Goal: Task Accomplishment & Management: Complete application form

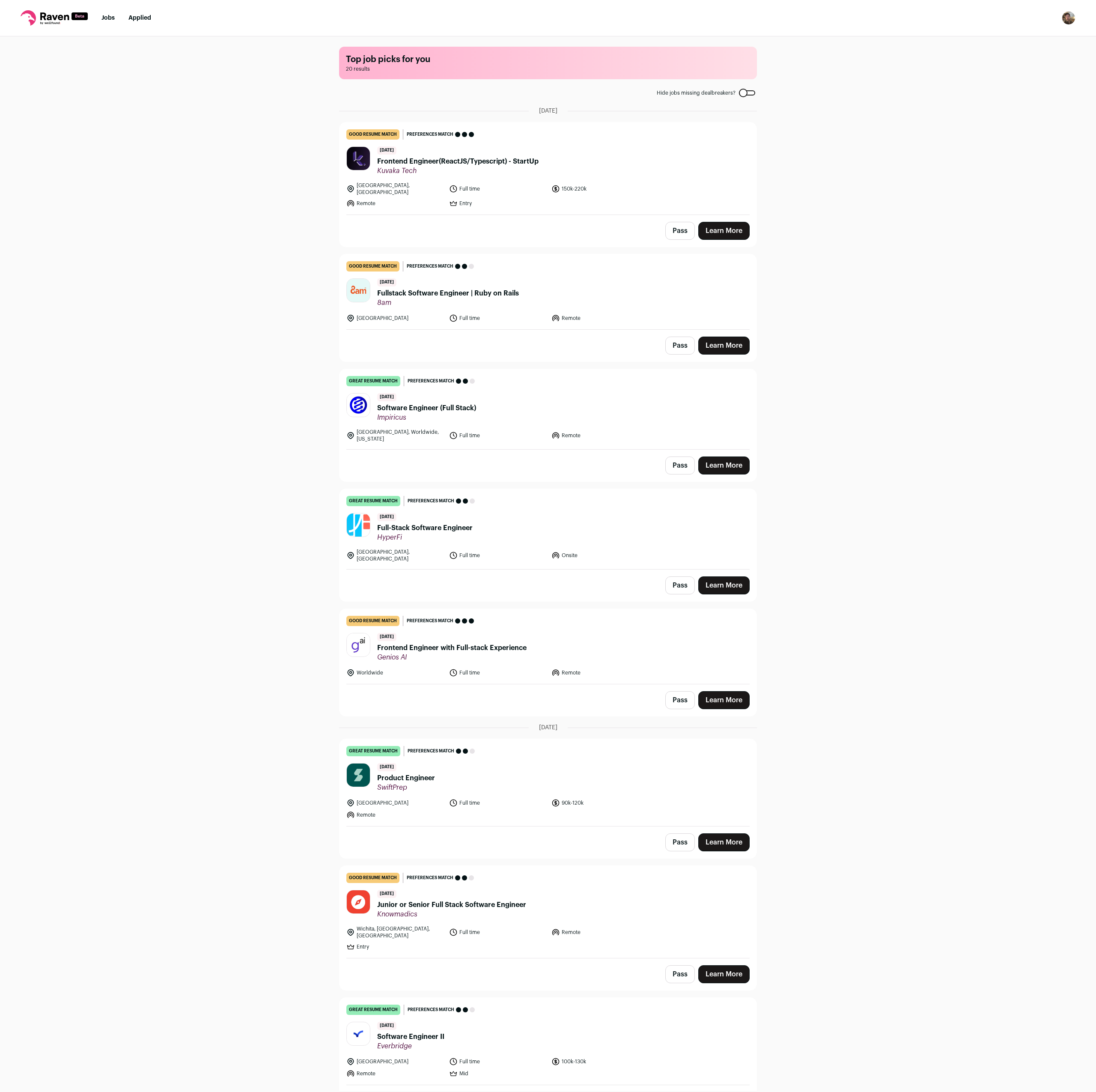
click at [1065, 18] on img "Open dropdown" at bounding box center [1069, 17] width 13 height 13
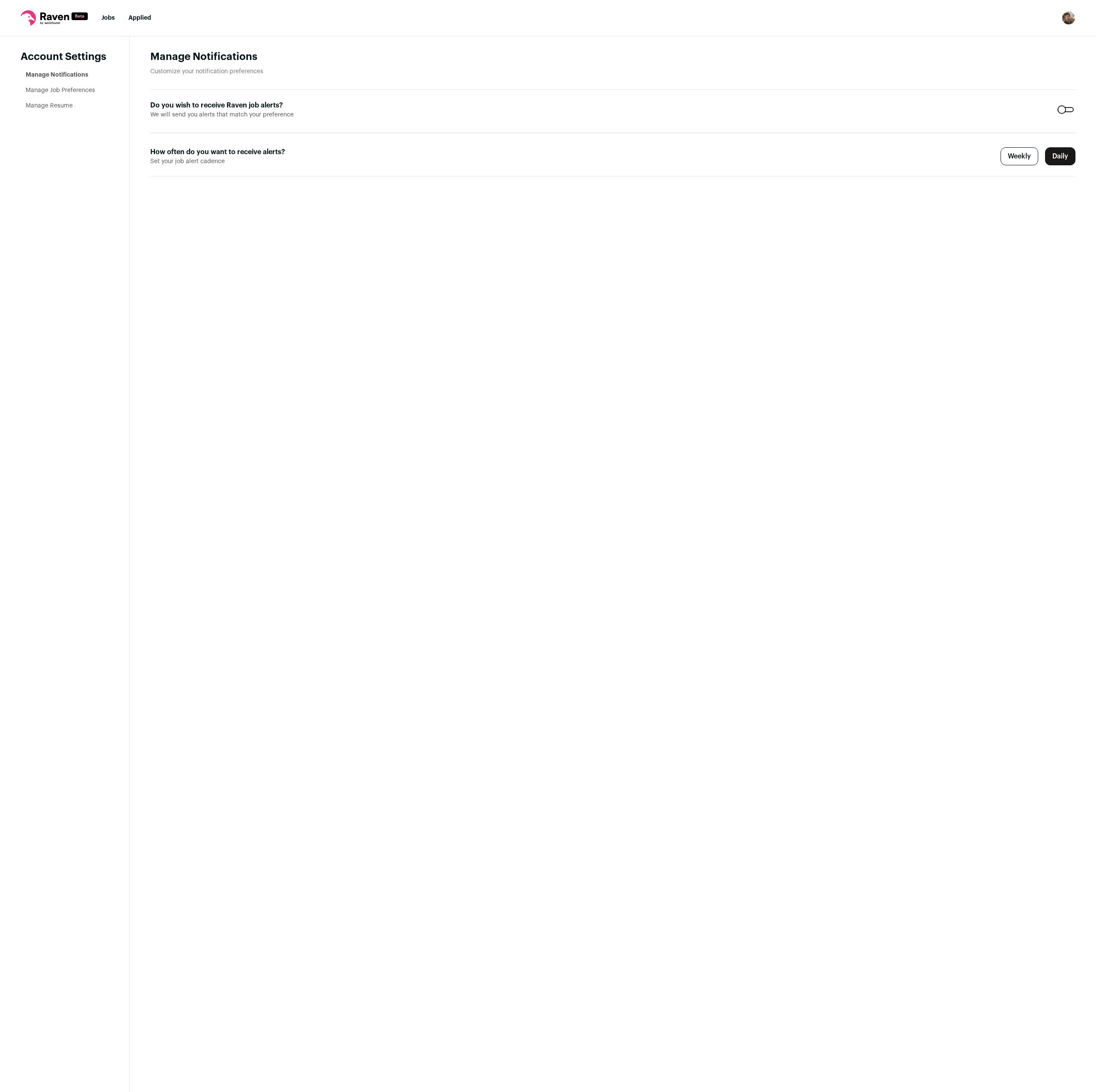
click at [55, 106] on link "Manage Resume" at bounding box center [49, 106] width 47 height 6
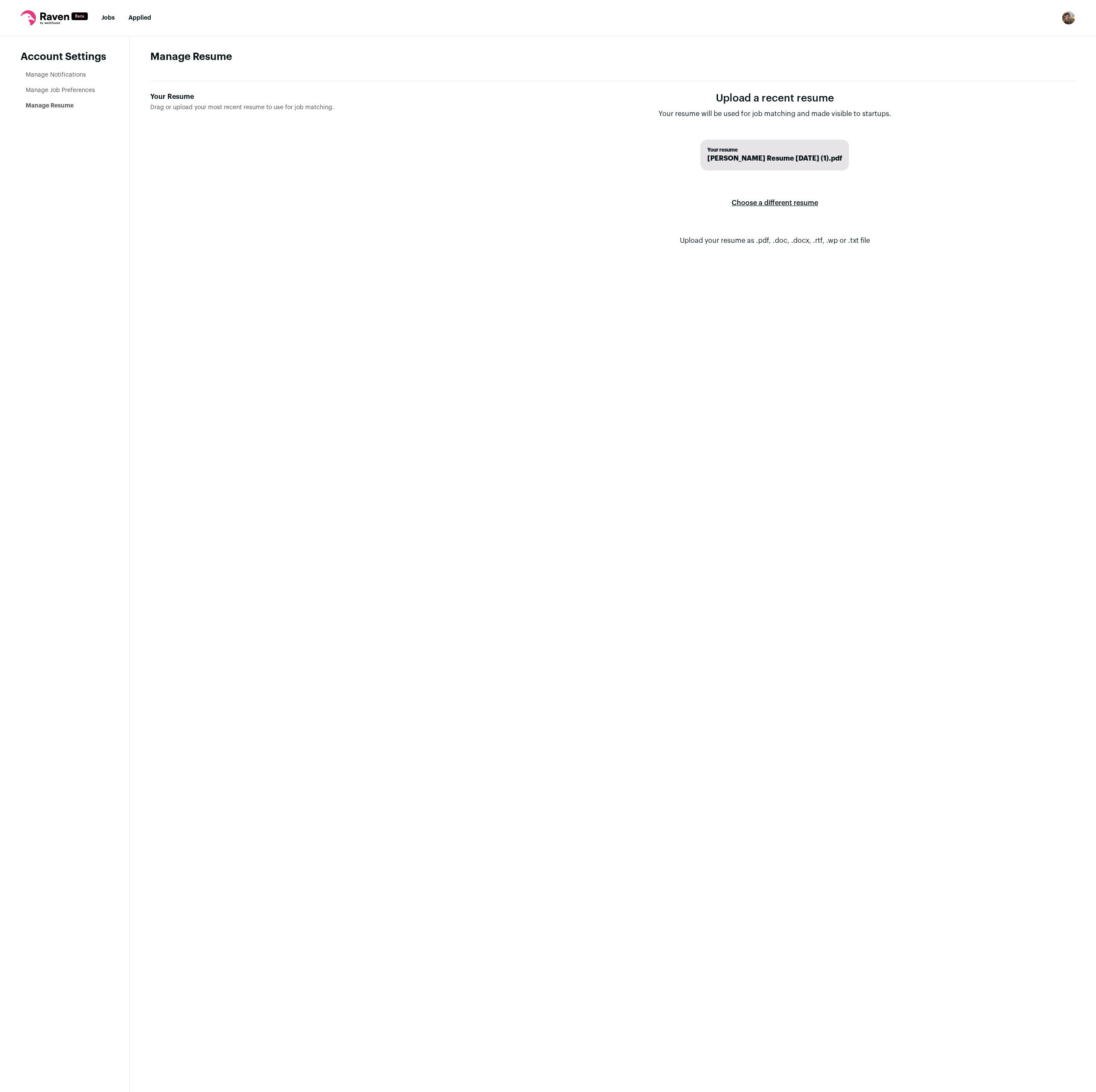
click at [762, 146] on span "Your resume" at bounding box center [775, 150] width 135 height 7
click at [781, 199] on label "Choose a different resume" at bounding box center [775, 203] width 86 height 24
click at [0, 0] on input "Your Resume Drag or upload your most recent resume to use for job matching." at bounding box center [0, 0] width 0 height 0
click at [112, 18] on link "Jobs" at bounding box center [108, 18] width 13 height 6
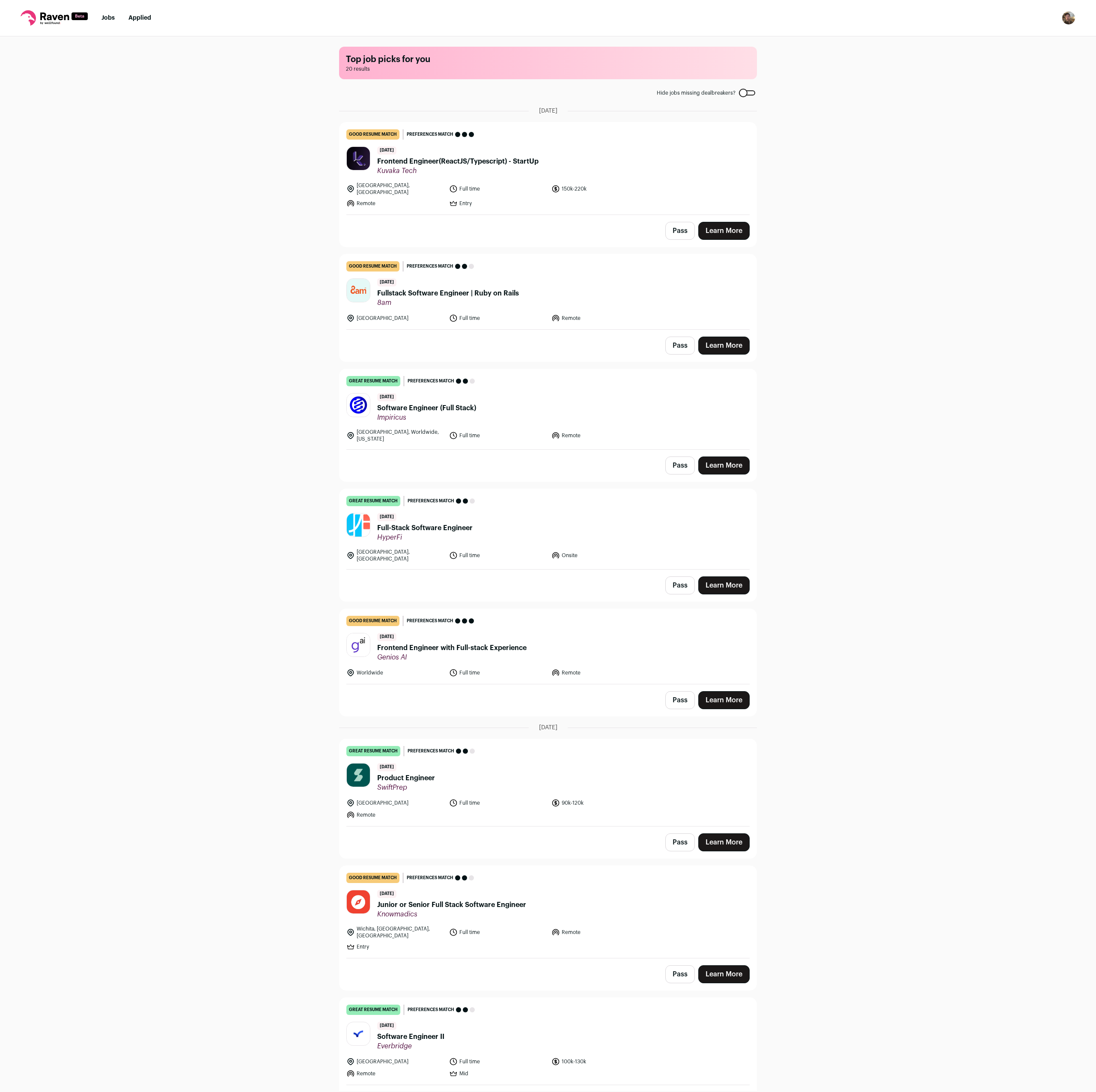
click at [713, 225] on link "Learn More" at bounding box center [724, 231] width 51 height 18
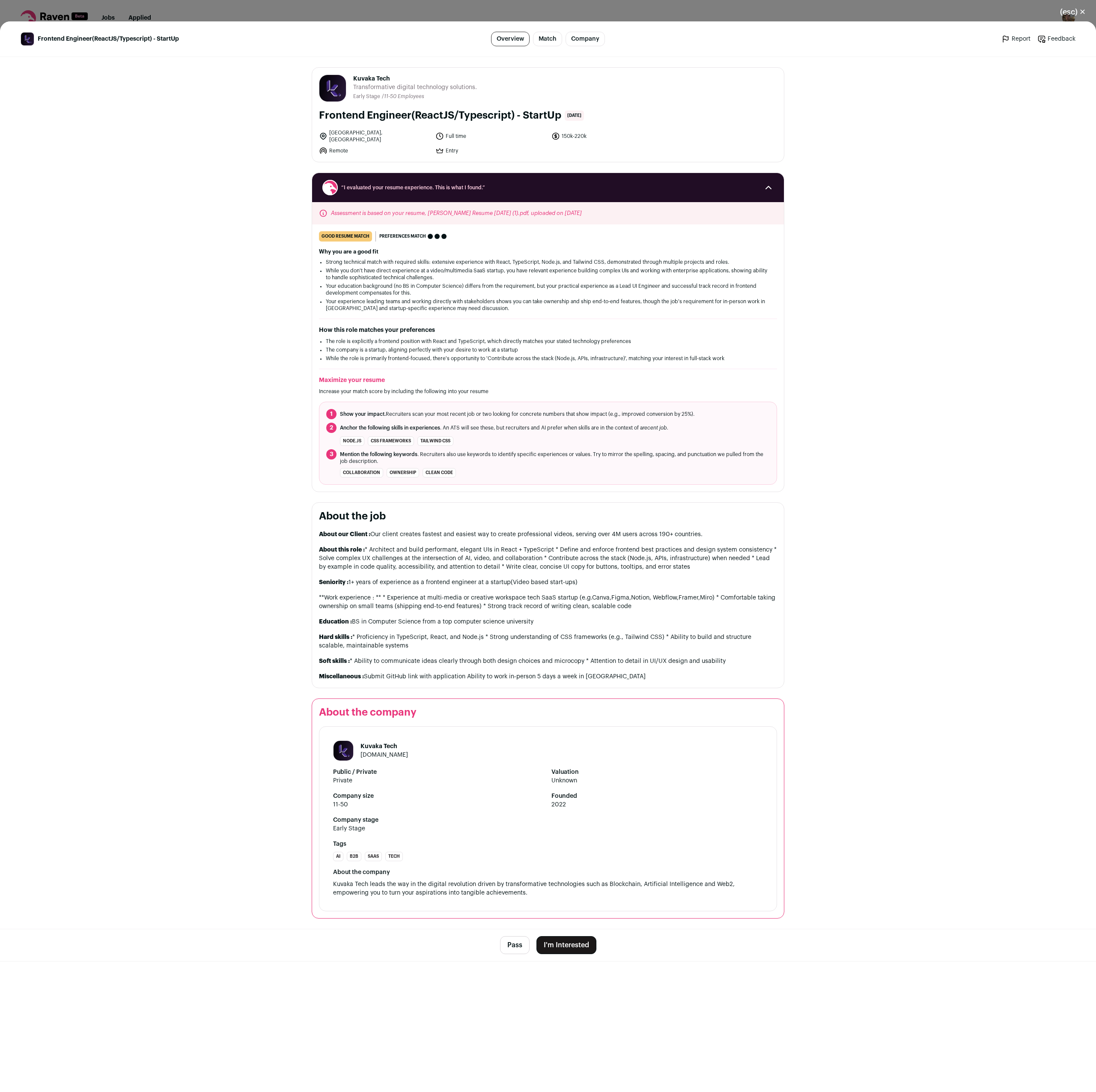
click at [585, 936] on button "I'm Interested" at bounding box center [566, 945] width 60 height 18
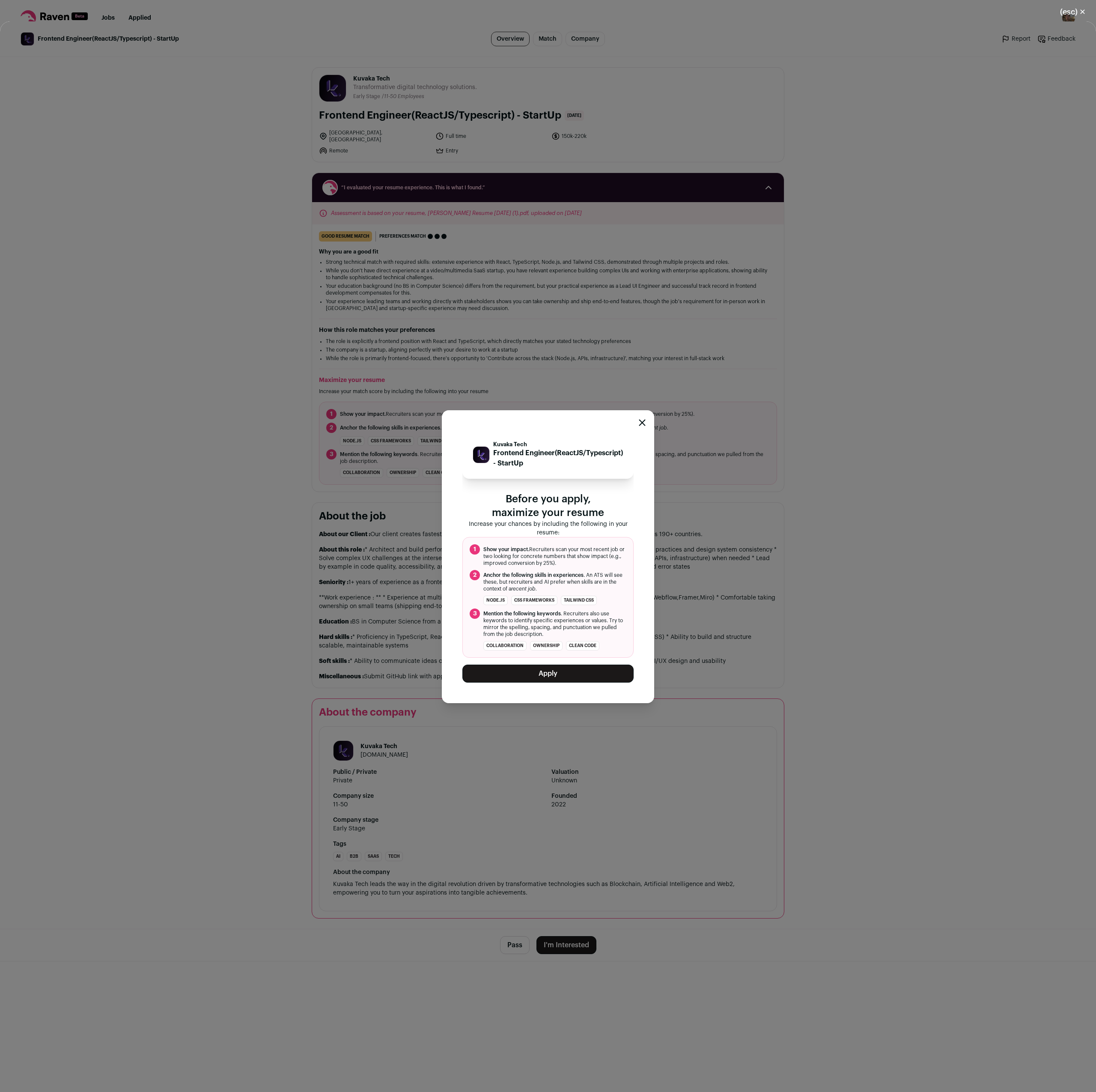
click at [564, 676] on button "Apply" at bounding box center [548, 673] width 171 height 18
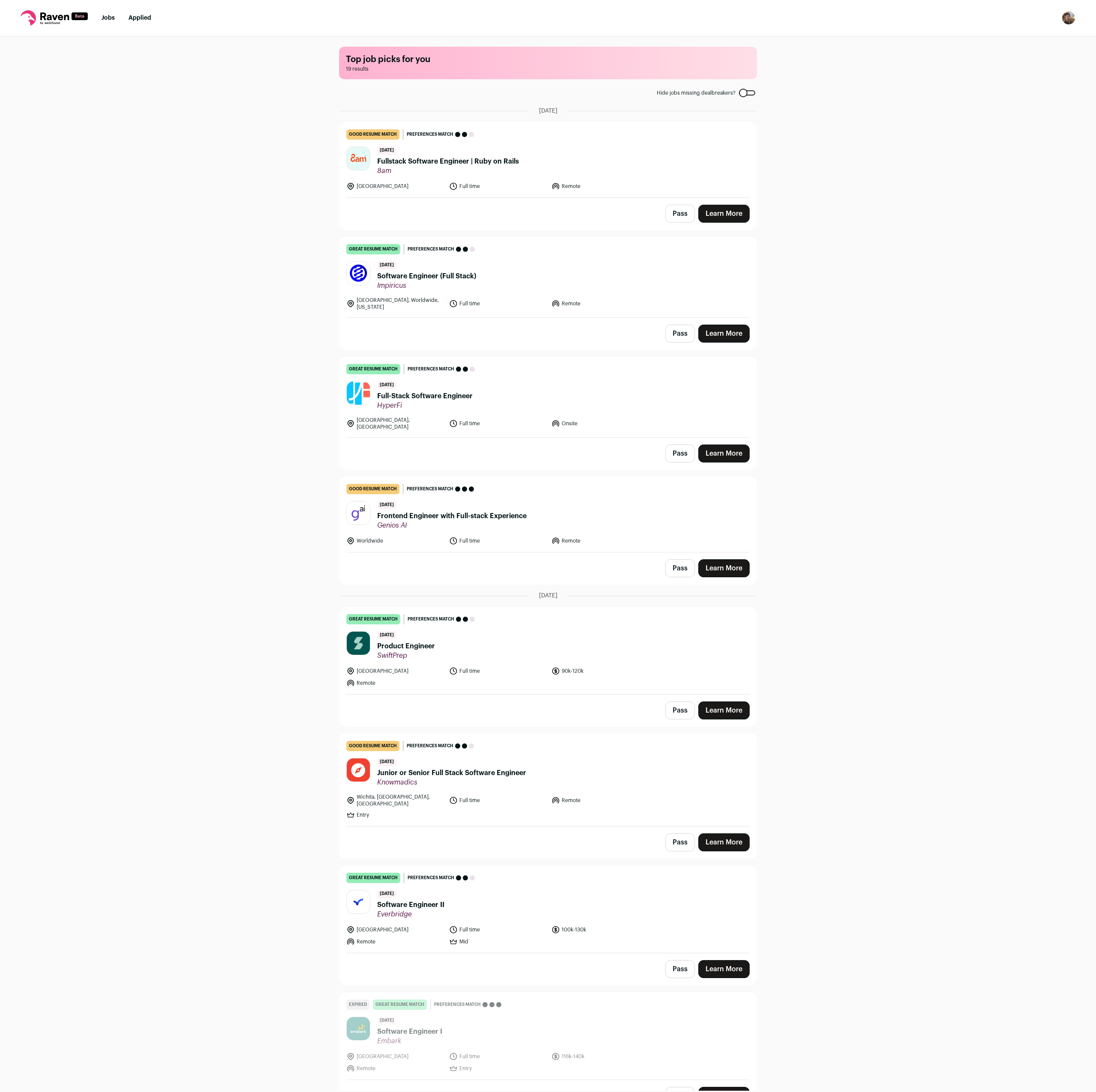
click at [730, 331] on link "Learn More" at bounding box center [724, 334] width 51 height 18
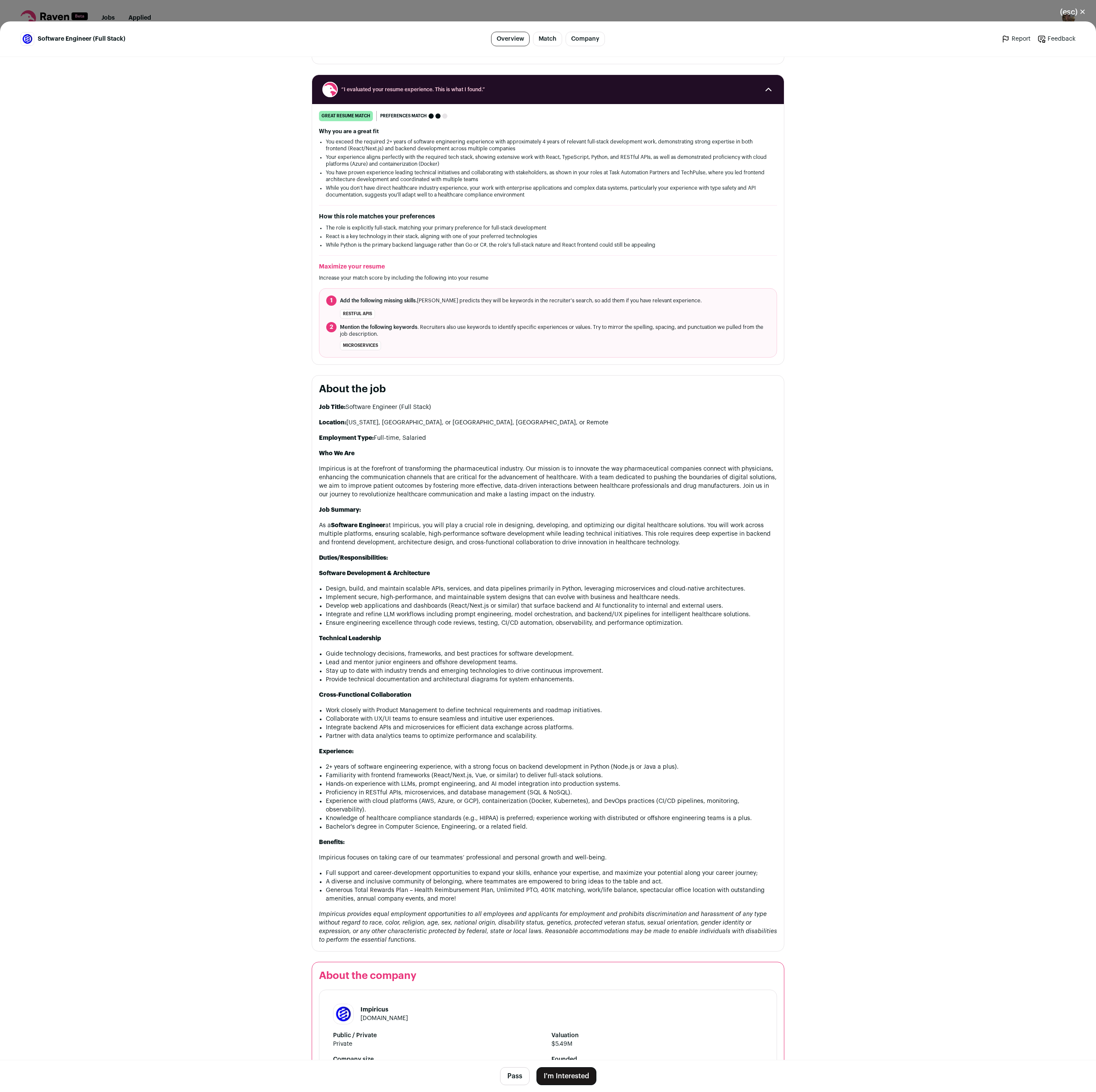
scroll to position [119, 0]
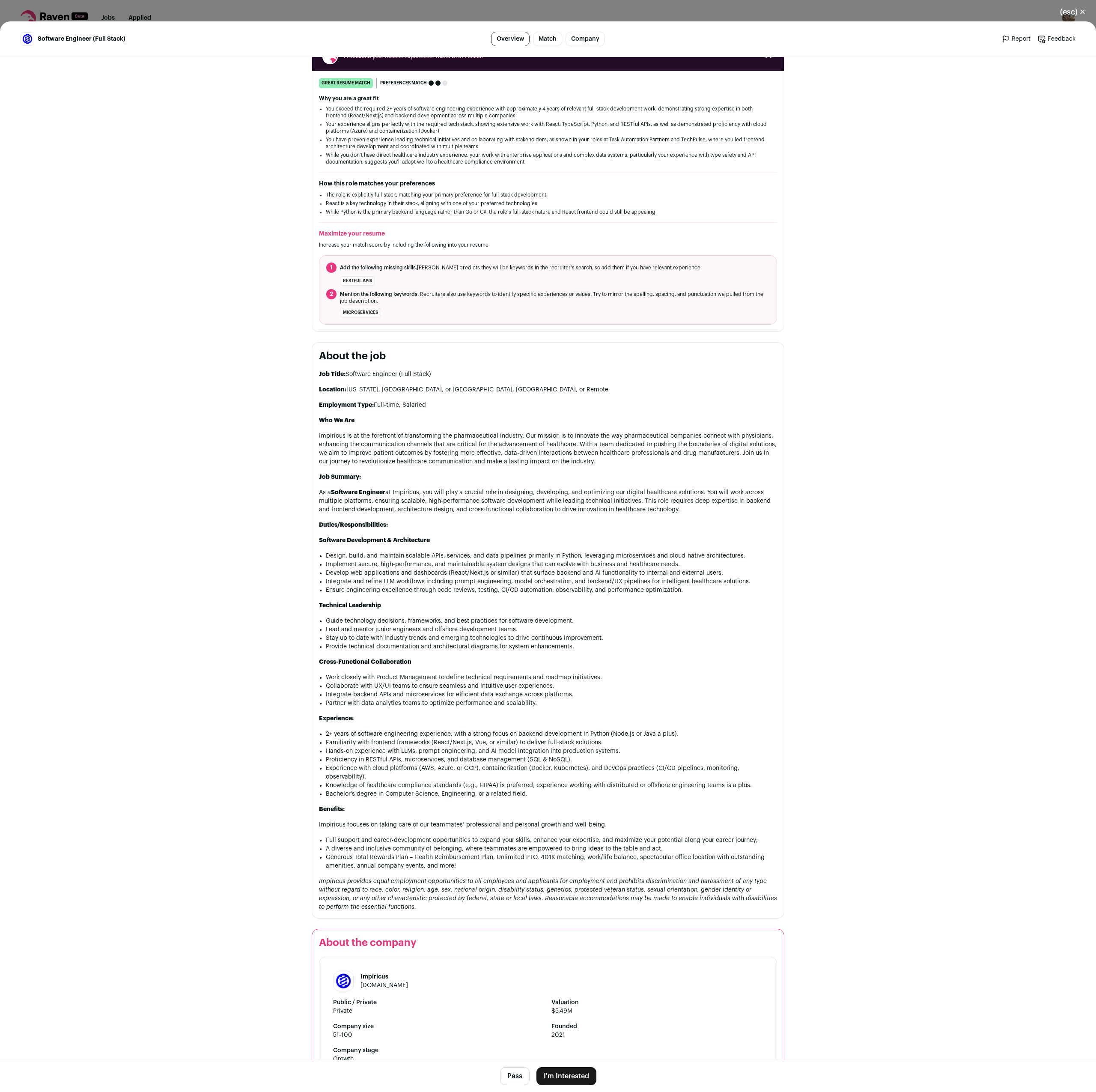
click at [567, 1073] on button "I'm Interested" at bounding box center [566, 1076] width 60 height 18
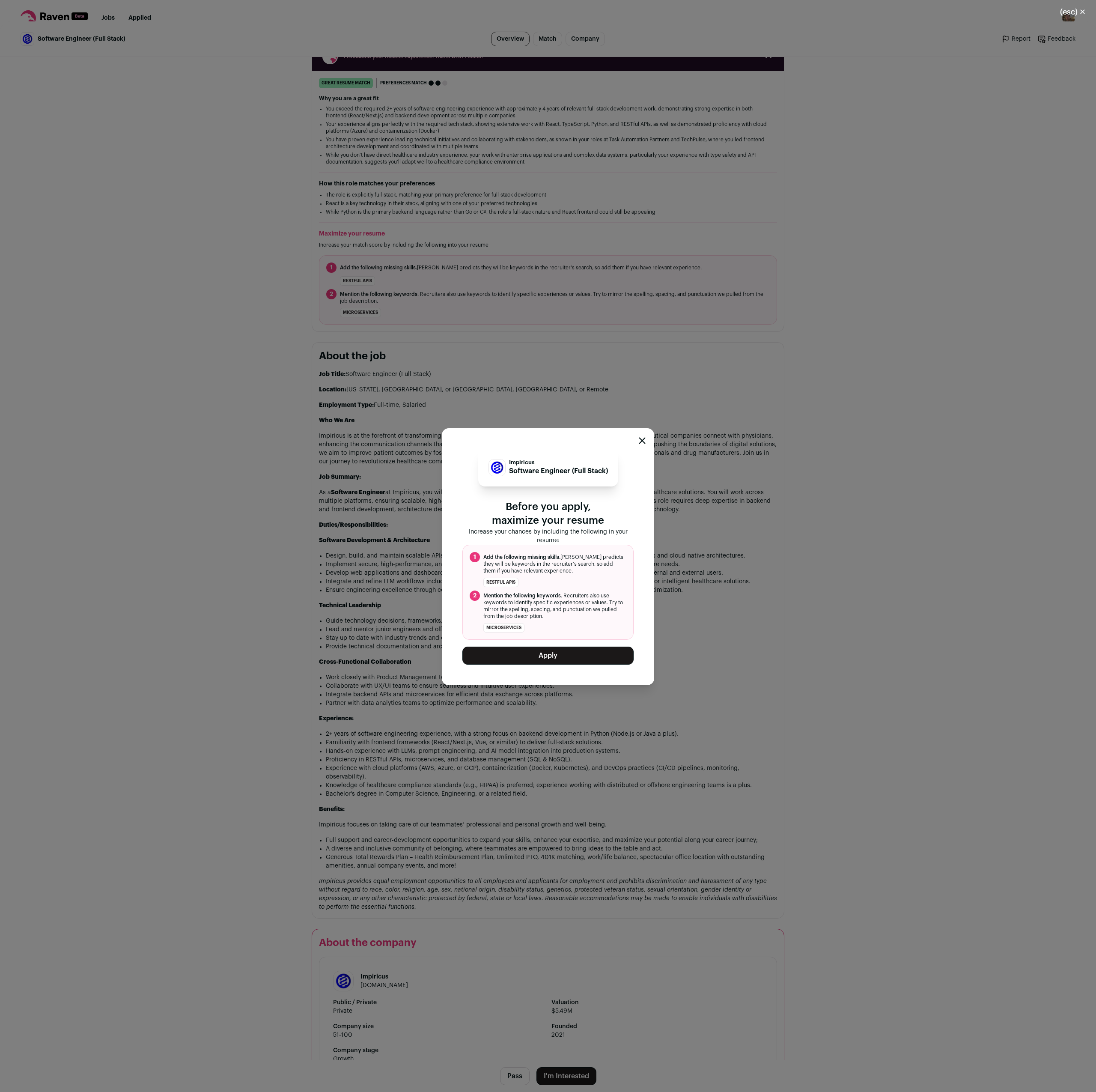
click at [548, 662] on button "Apply" at bounding box center [548, 655] width 171 height 18
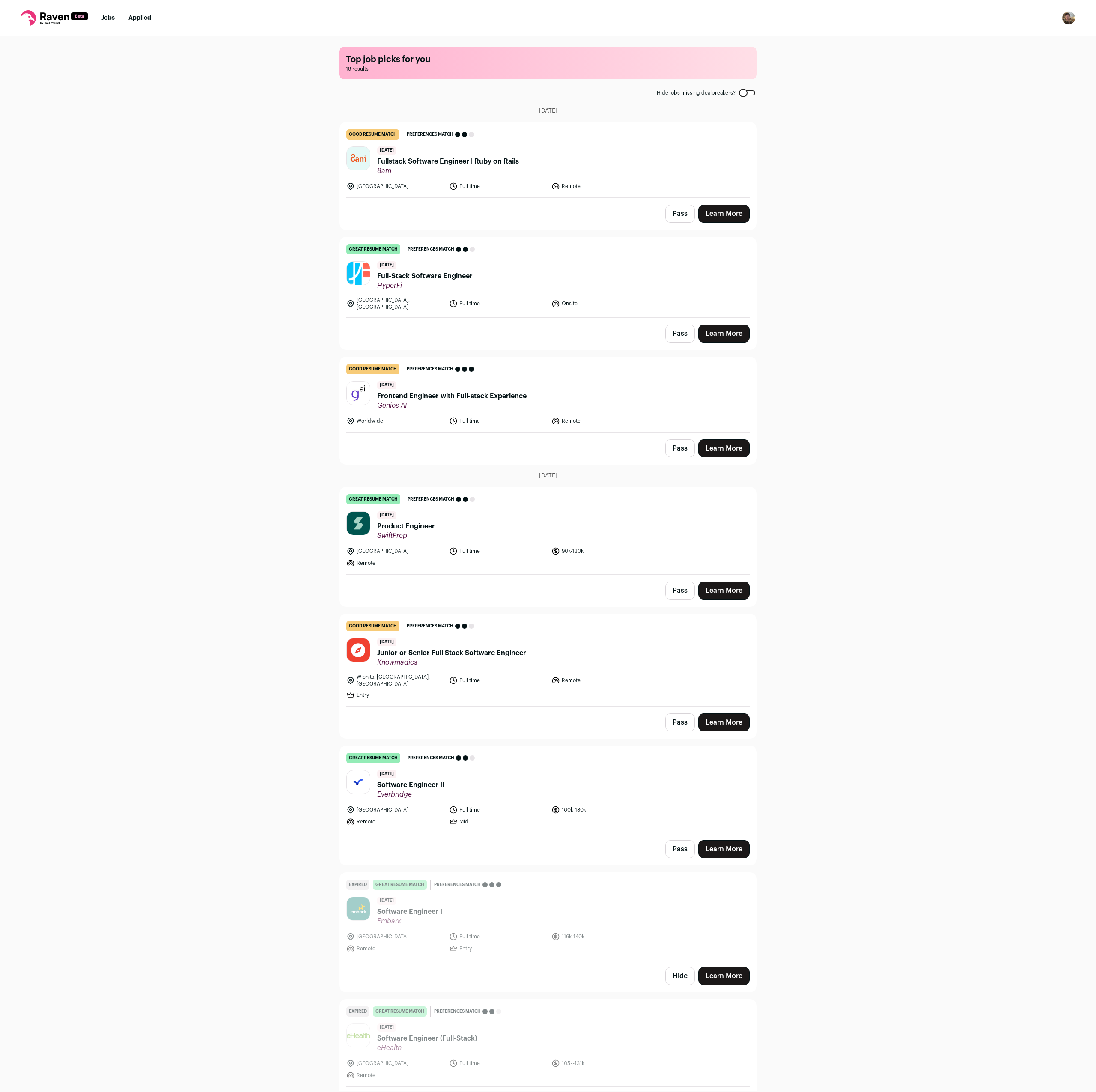
click at [503, 391] on span "Frontend Engineer with Full-stack Experience" at bounding box center [452, 396] width 149 height 10
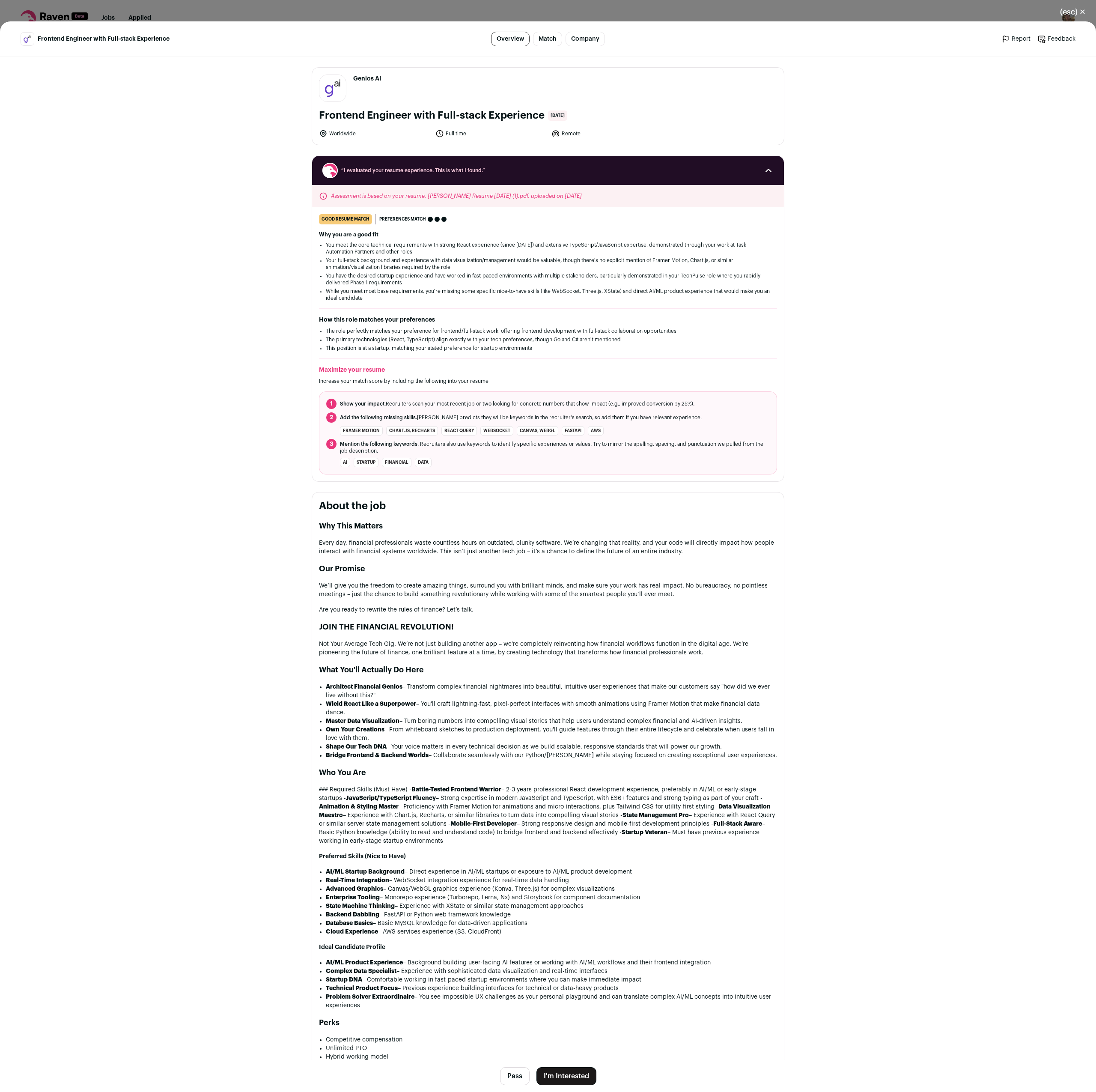
click at [564, 1080] on button "I'm Interested" at bounding box center [566, 1076] width 60 height 18
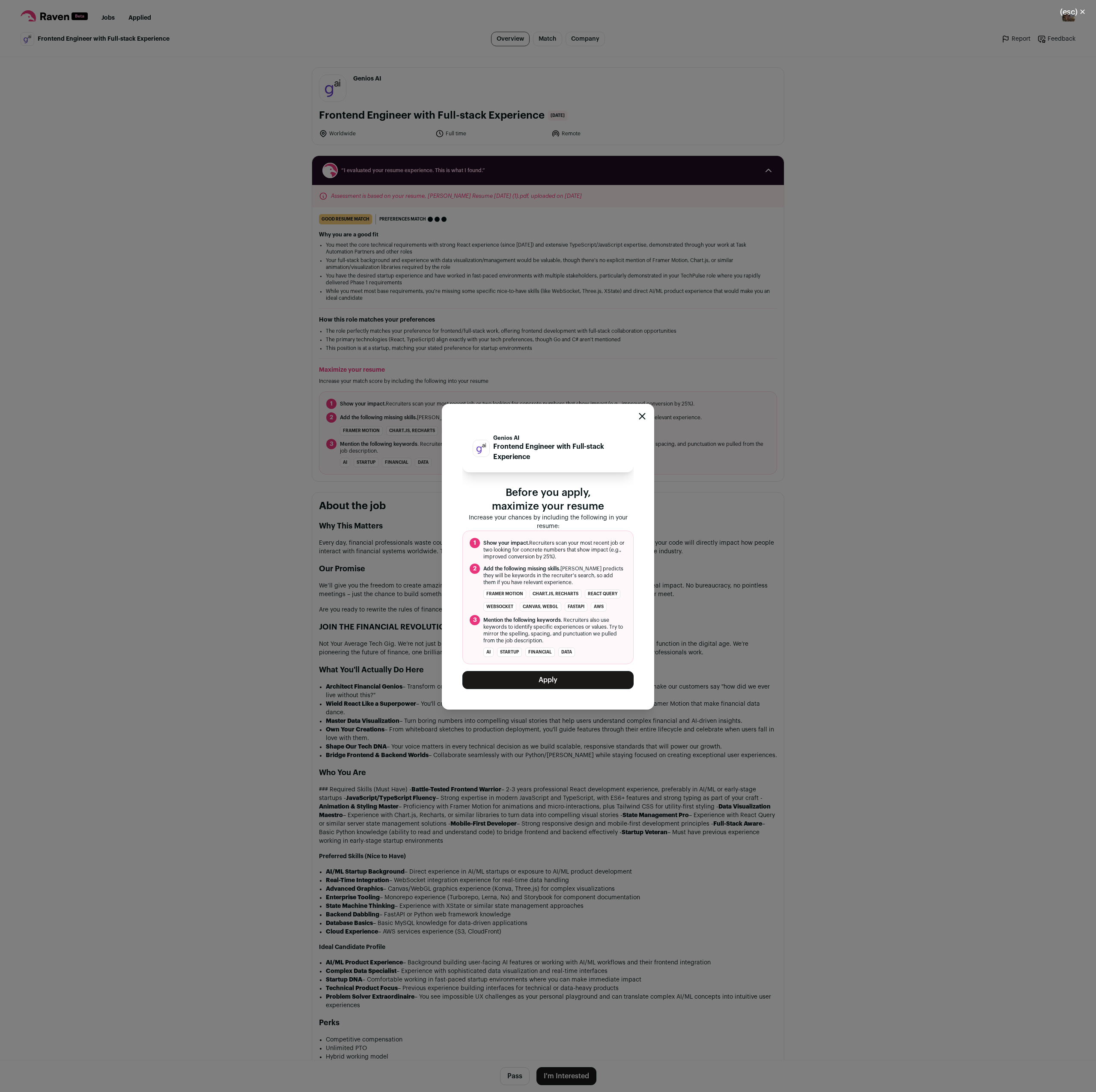
click at [574, 697] on div "Genios AI Frontend Engineer with Full-stack Experience Before you apply, maximi…" at bounding box center [548, 556] width 212 height 306
click at [580, 685] on button "Apply" at bounding box center [548, 680] width 171 height 18
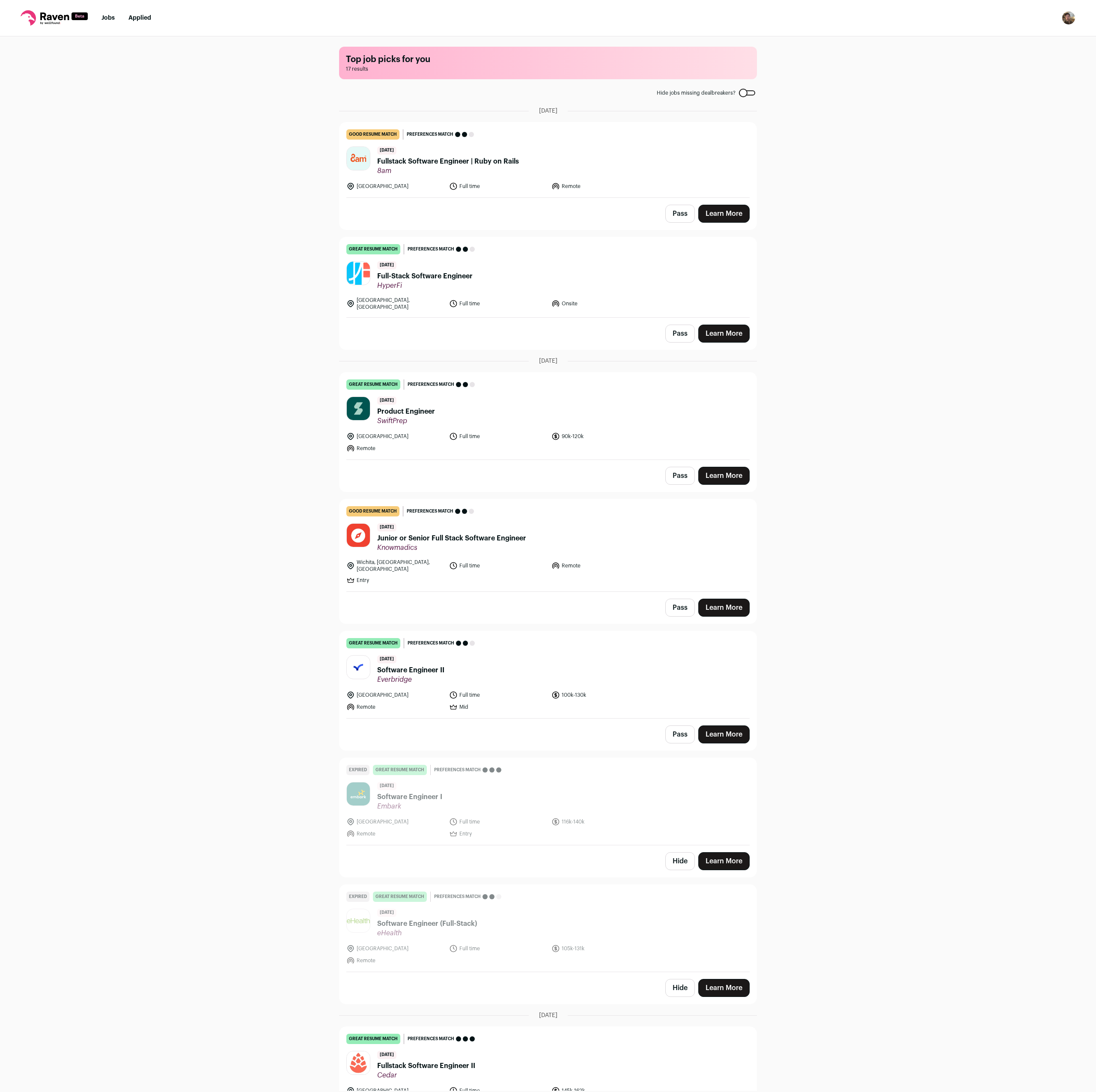
click at [716, 472] on link "Learn More" at bounding box center [724, 476] width 51 height 18
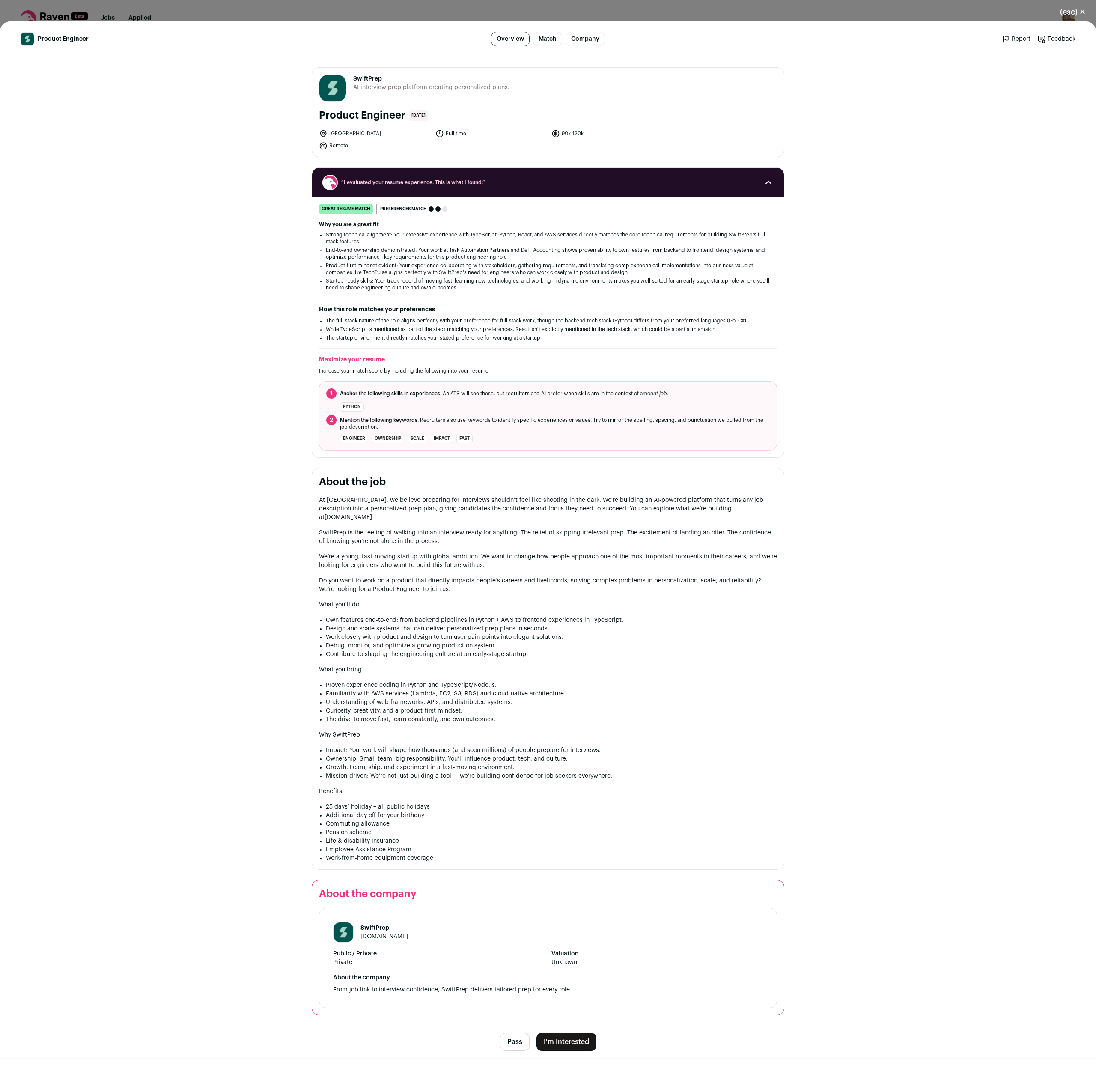
drag, startPoint x: 553, startPoint y: 483, endPoint x: 523, endPoint y: 590, distance: 111.1
click at [523, 590] on section "About the job At [GEOGRAPHIC_DATA], we believe preparing for interviews shouldn…" at bounding box center [548, 669] width 473 height 402
click at [523, 591] on div "At [GEOGRAPHIC_DATA], we believe preparing for interviews shouldn’t feel like s…" at bounding box center [548, 679] width 458 height 367
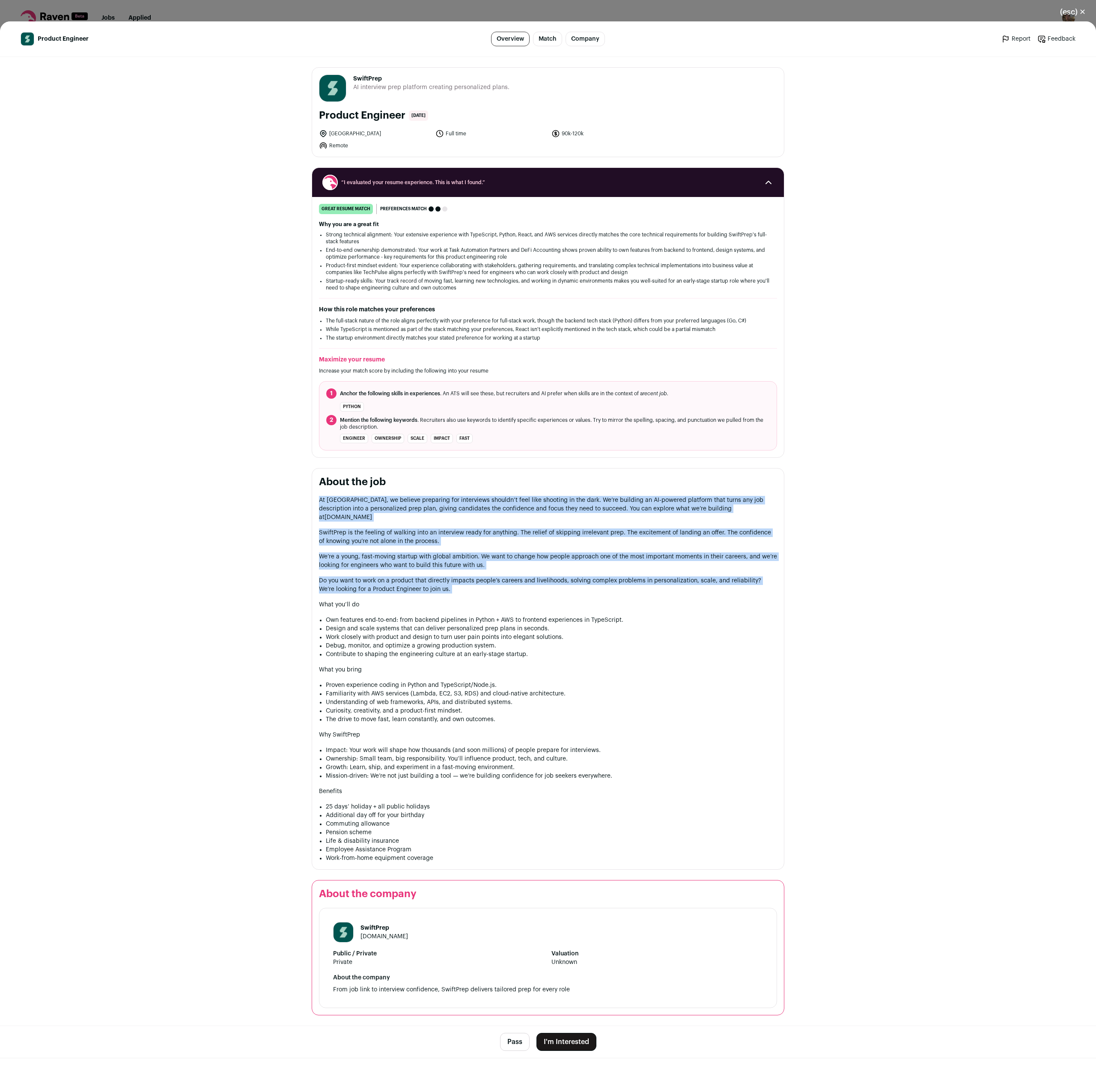
drag, startPoint x: 523, startPoint y: 591, endPoint x: 516, endPoint y: 493, distance: 98.2
click at [516, 493] on section "About the job At [GEOGRAPHIC_DATA], we believe preparing for interviews shouldn…" at bounding box center [548, 669] width 473 height 402
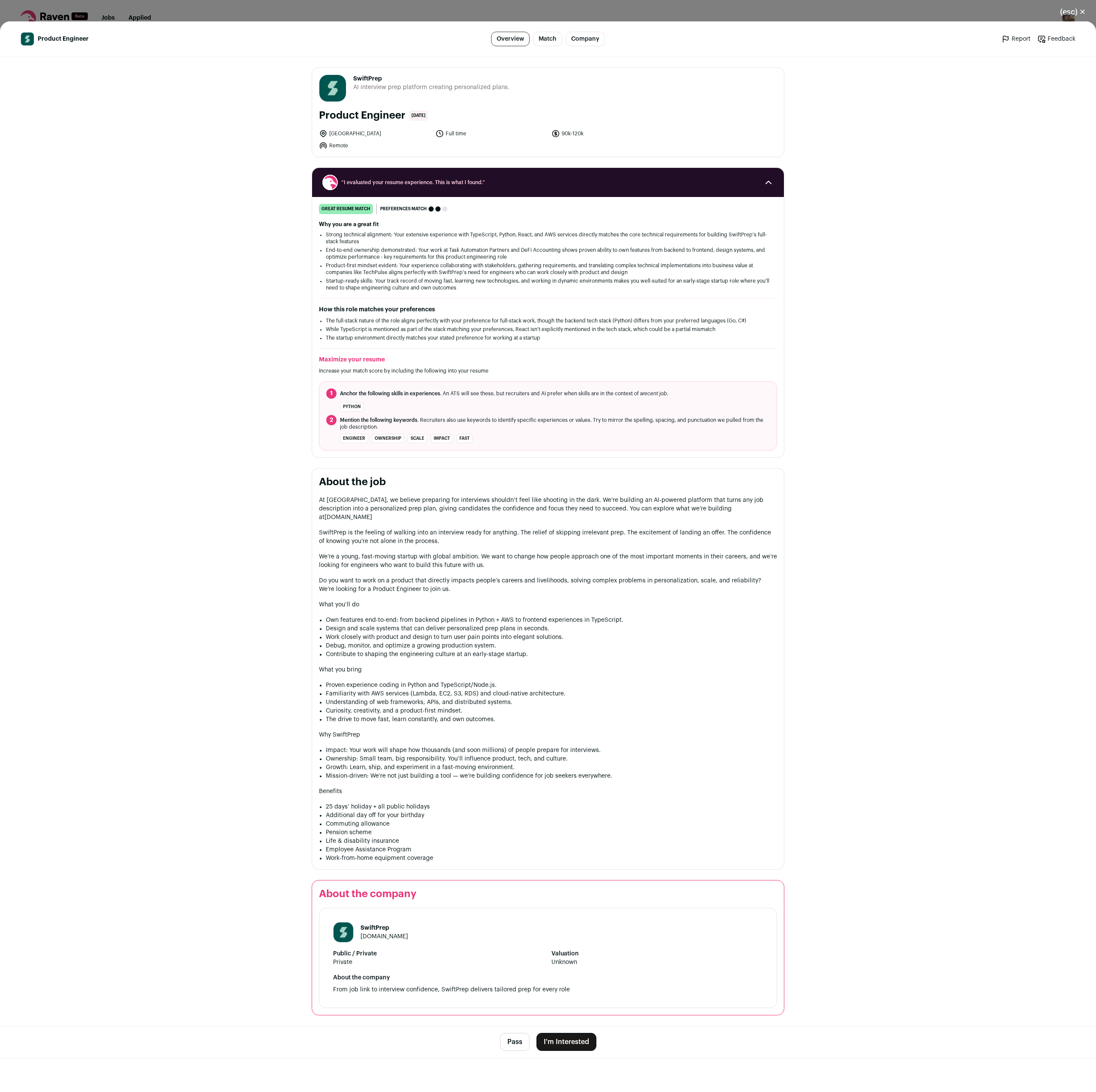
click at [516, 490] on section "About the job At [GEOGRAPHIC_DATA], we believe preparing for interviews shouldn…" at bounding box center [548, 669] width 473 height 402
click at [586, 1034] on button "I'm Interested" at bounding box center [566, 1042] width 60 height 18
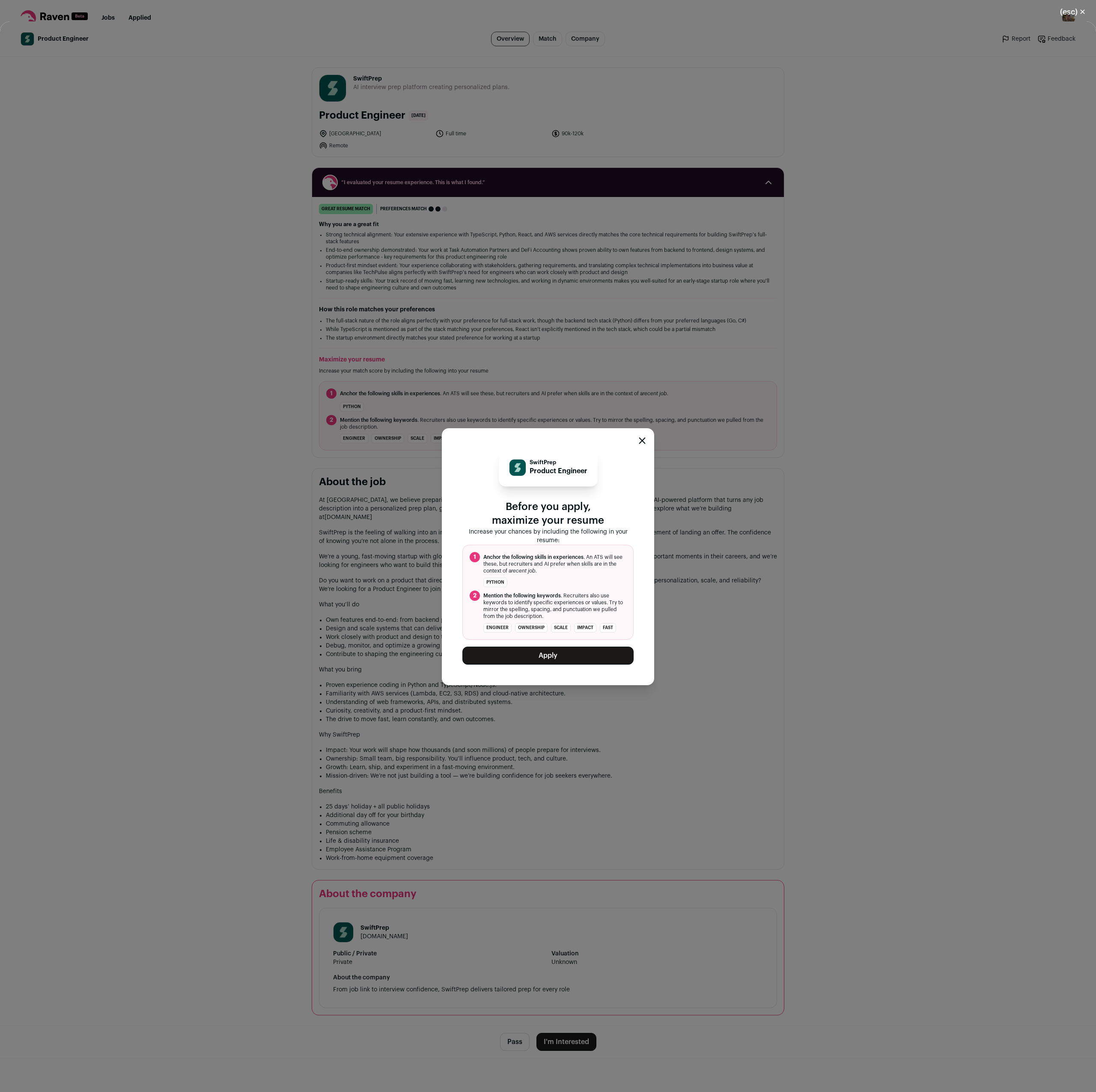
click at [562, 660] on button "Apply" at bounding box center [548, 655] width 171 height 18
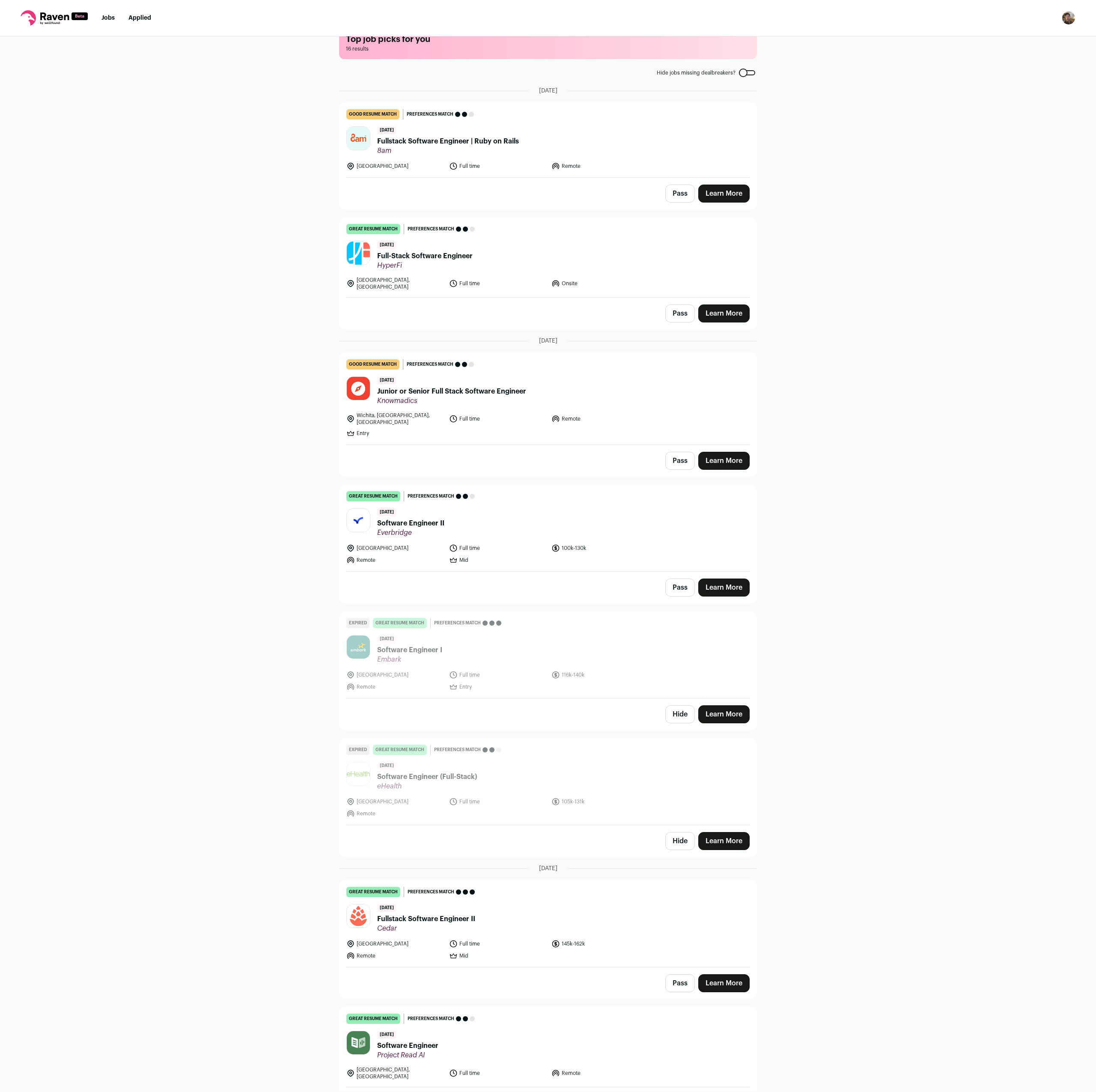
scroll to position [34, 0]
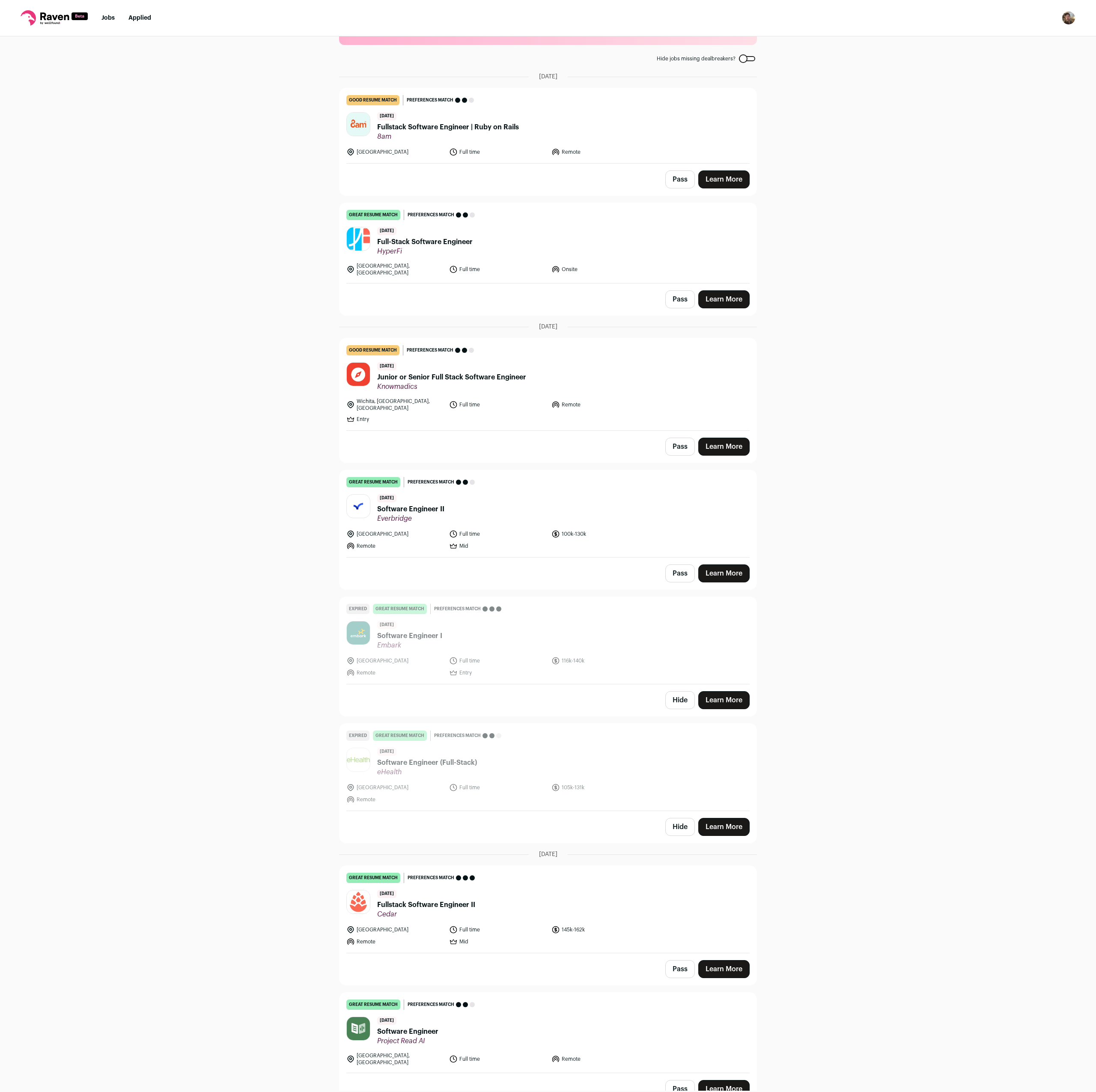
click at [727, 564] on link "Learn More" at bounding box center [724, 573] width 51 height 18
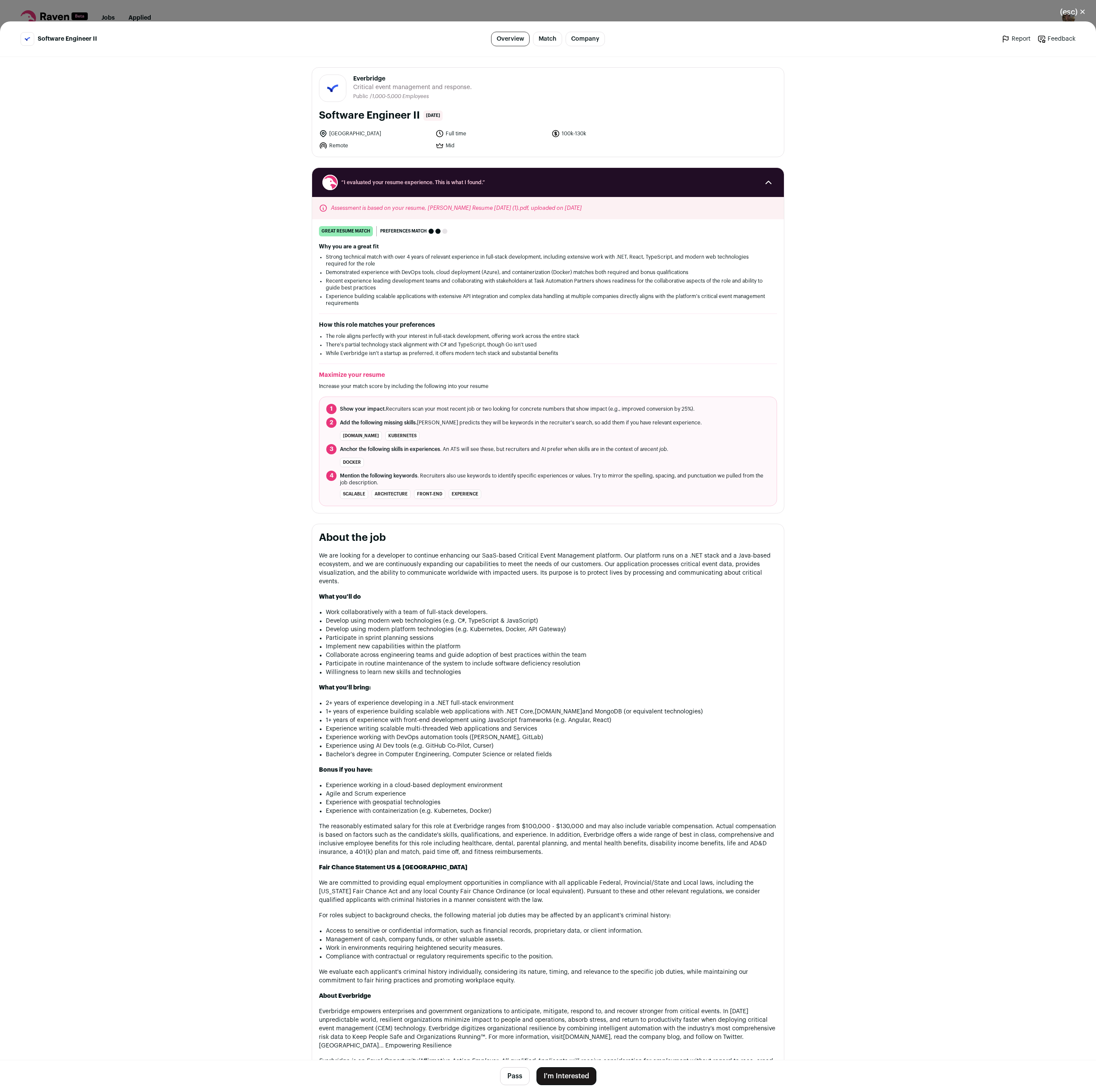
click at [580, 1076] on button "I'm Interested" at bounding box center [566, 1076] width 60 height 18
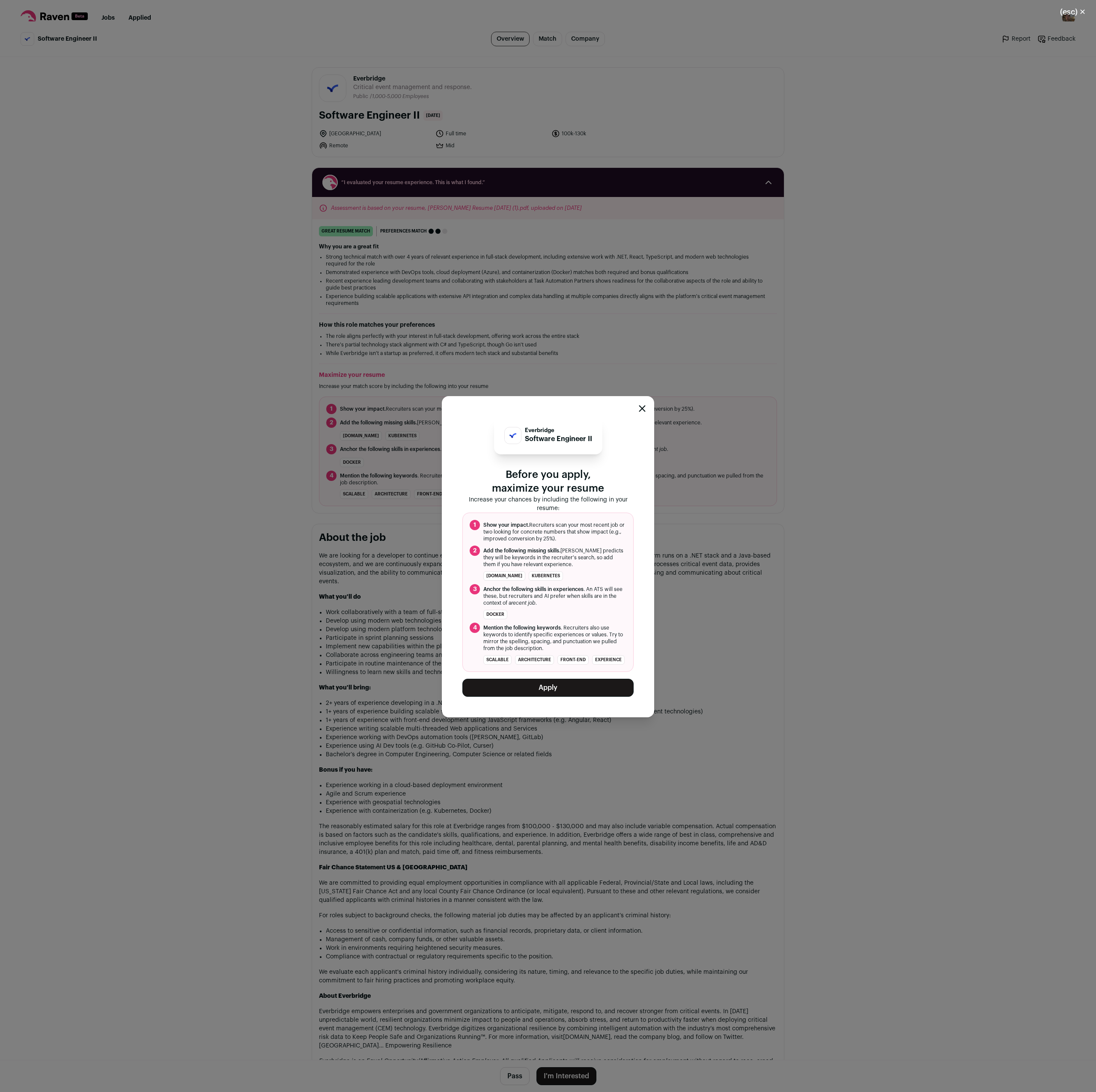
click at [642, 406] on icon "Close modal" at bounding box center [642, 409] width 5 height 5
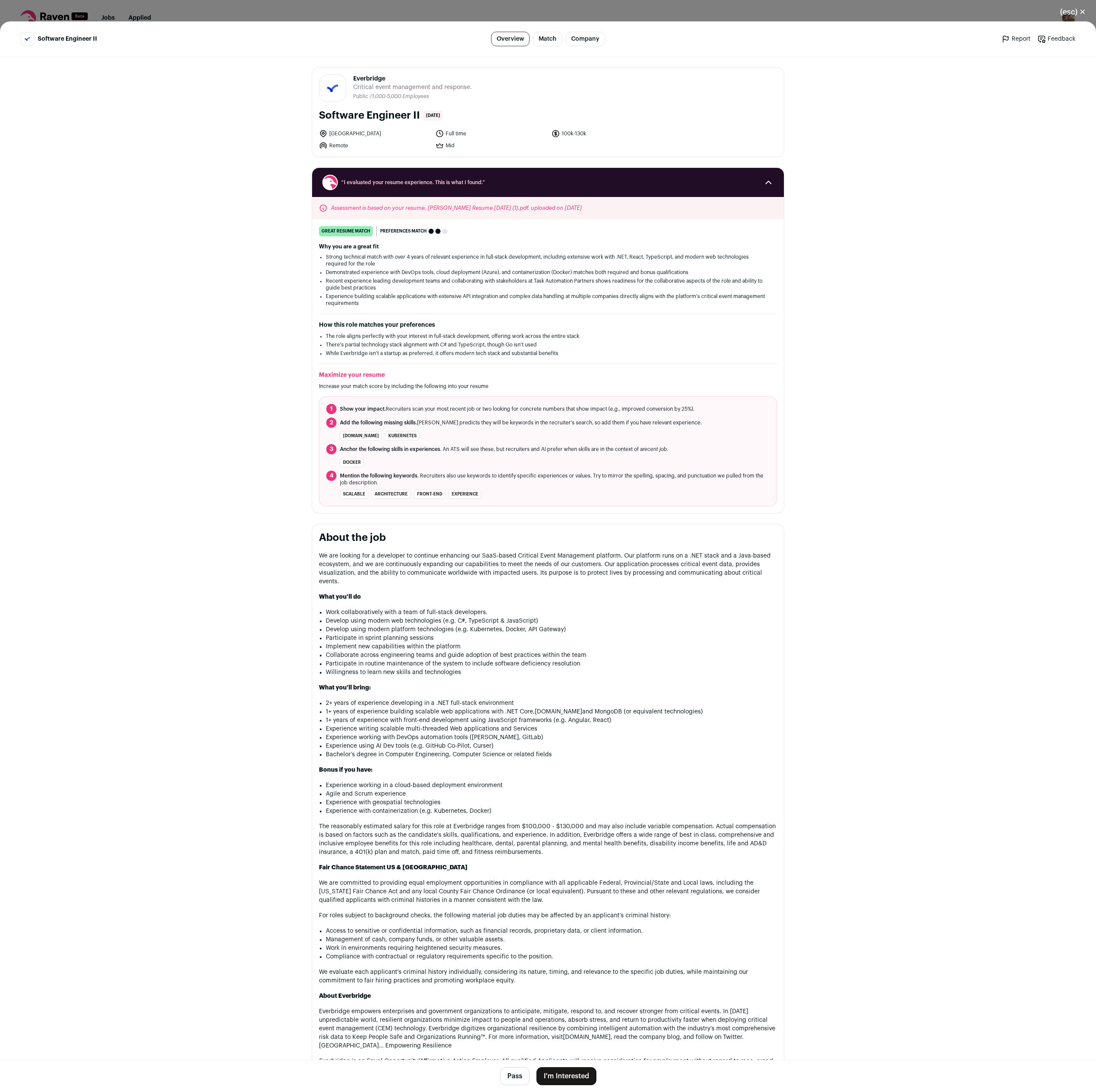
click at [211, 13] on div "(esc) ✕ Software Engineer II Overview Match Company Report Feedback Report Feed…" at bounding box center [548, 546] width 1096 height 1092
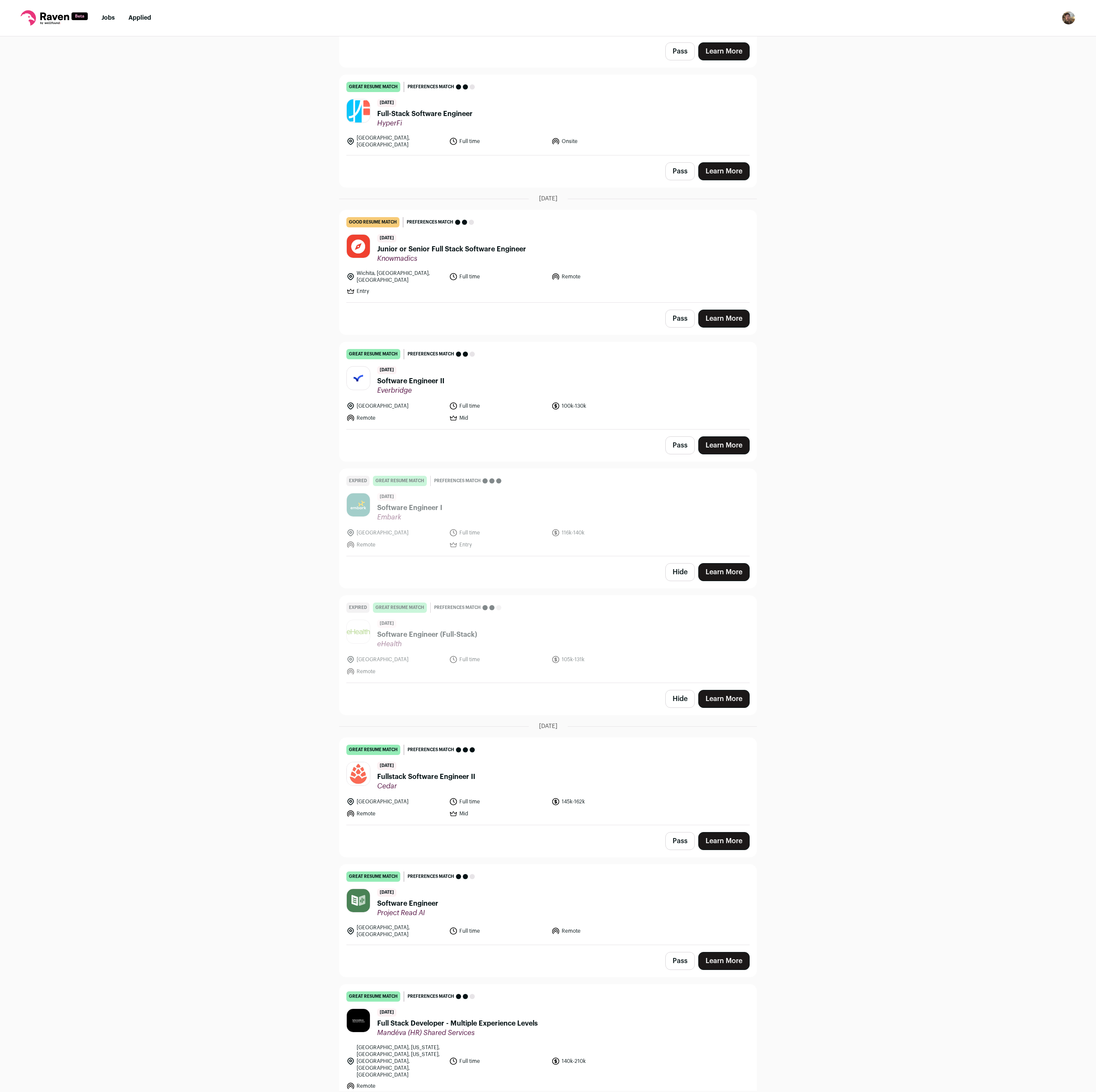
scroll to position [236, 0]
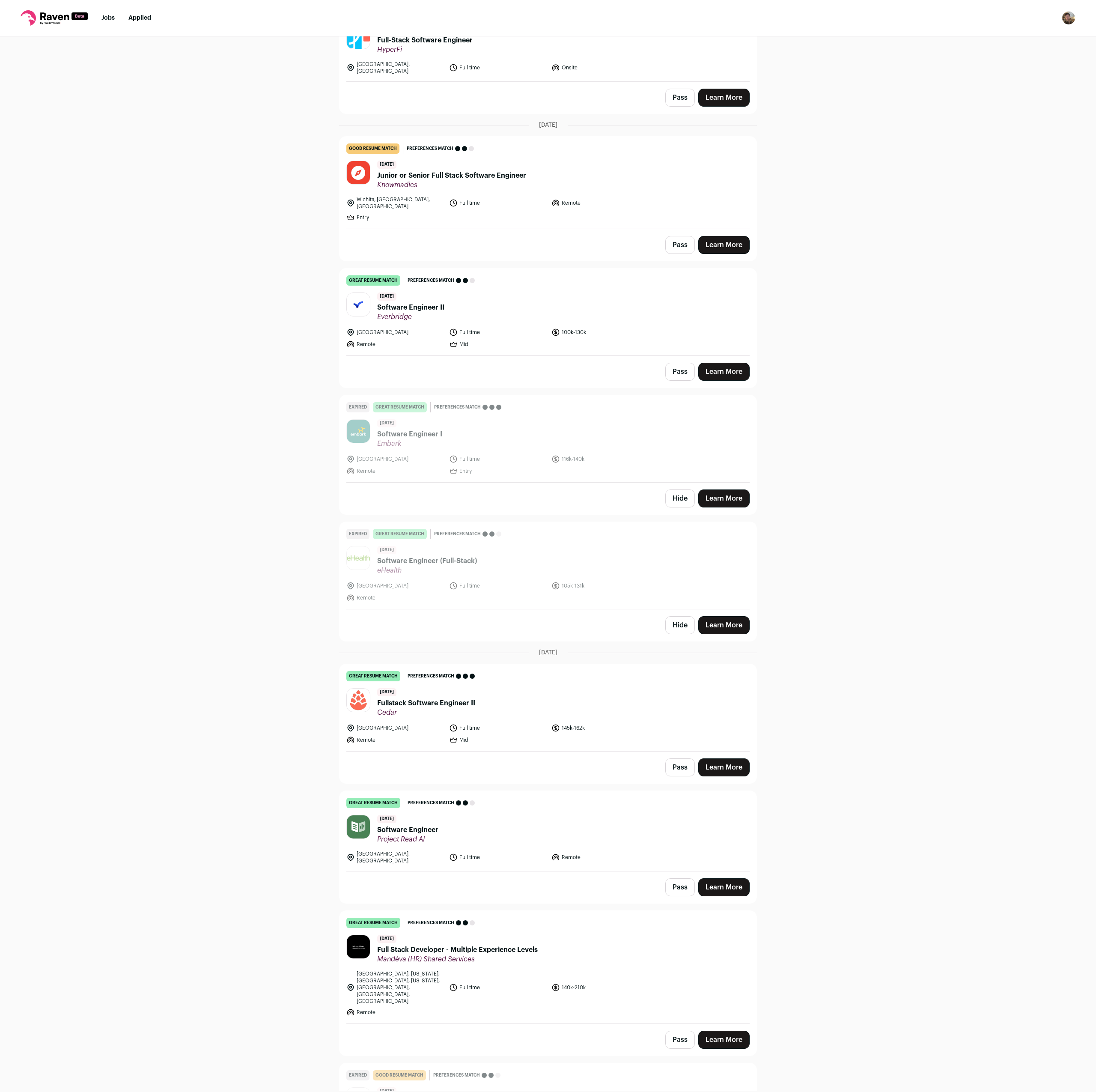
click at [387, 825] on span "Software Engineer" at bounding box center [408, 830] width 61 height 10
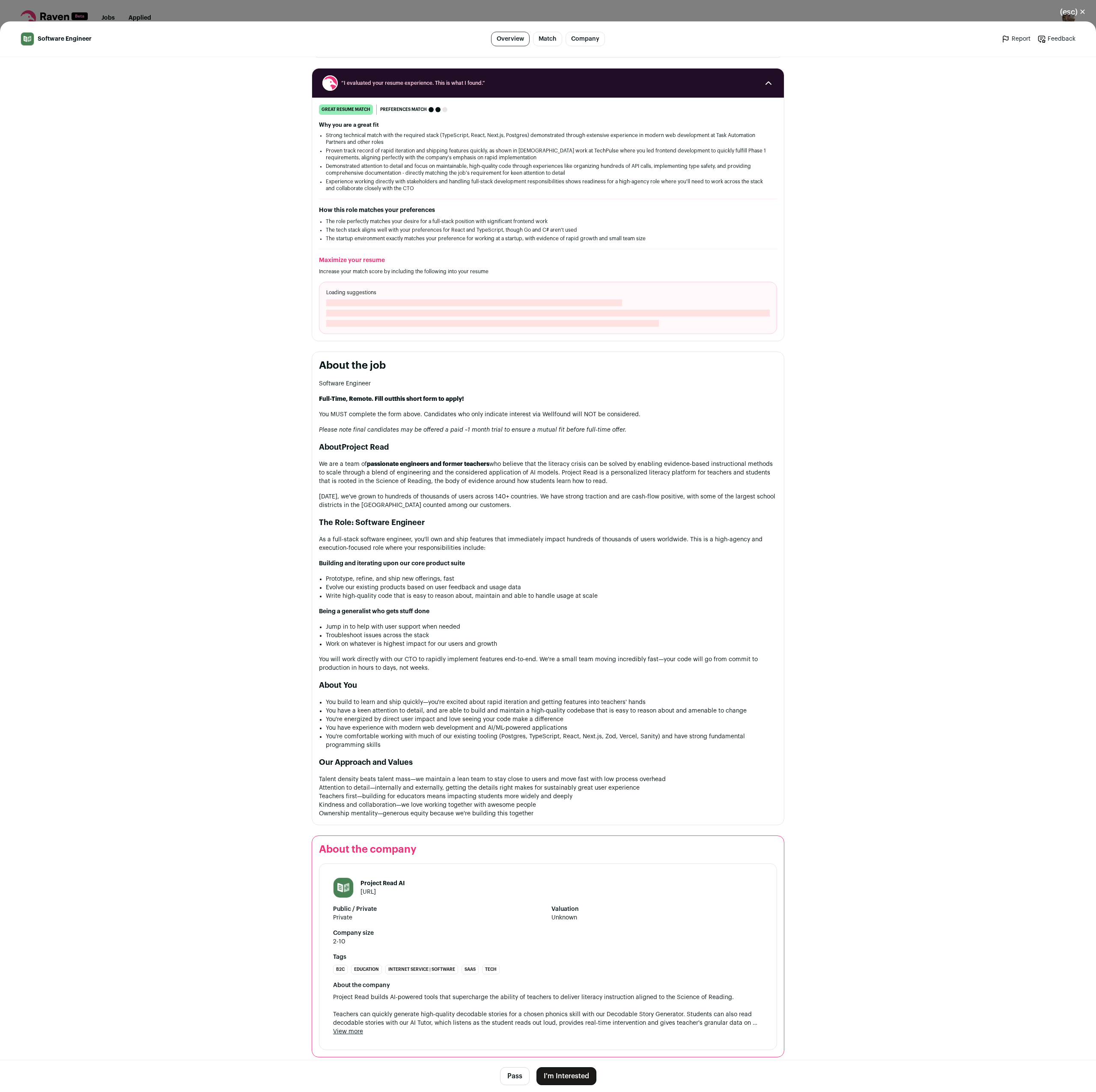
scroll to position [95, 0]
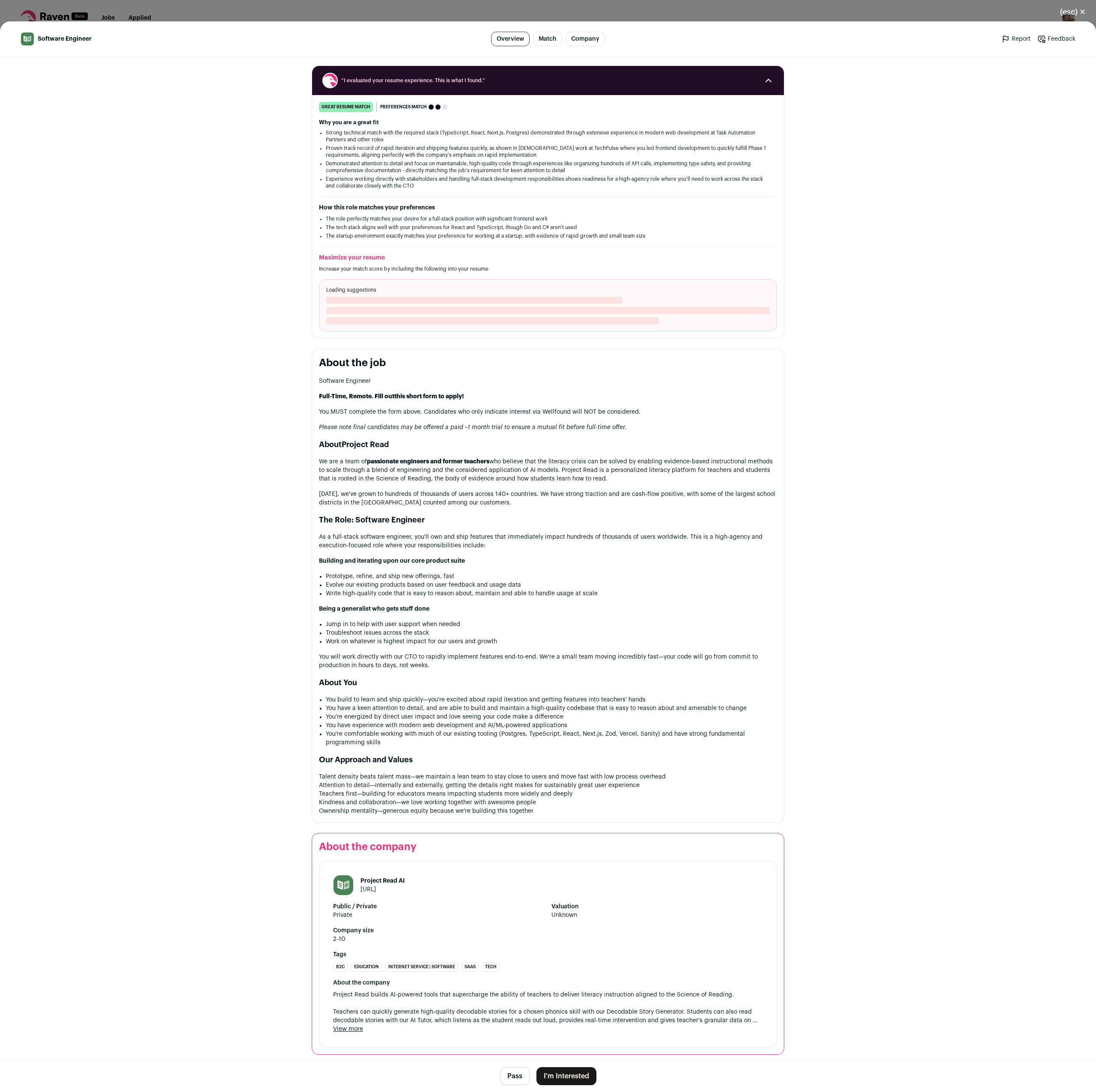
click at [197, 10] on div "(esc) ✕ Software Engineer Overview Match Company Report Feedback Report Feedbac…" at bounding box center [548, 546] width 1096 height 1092
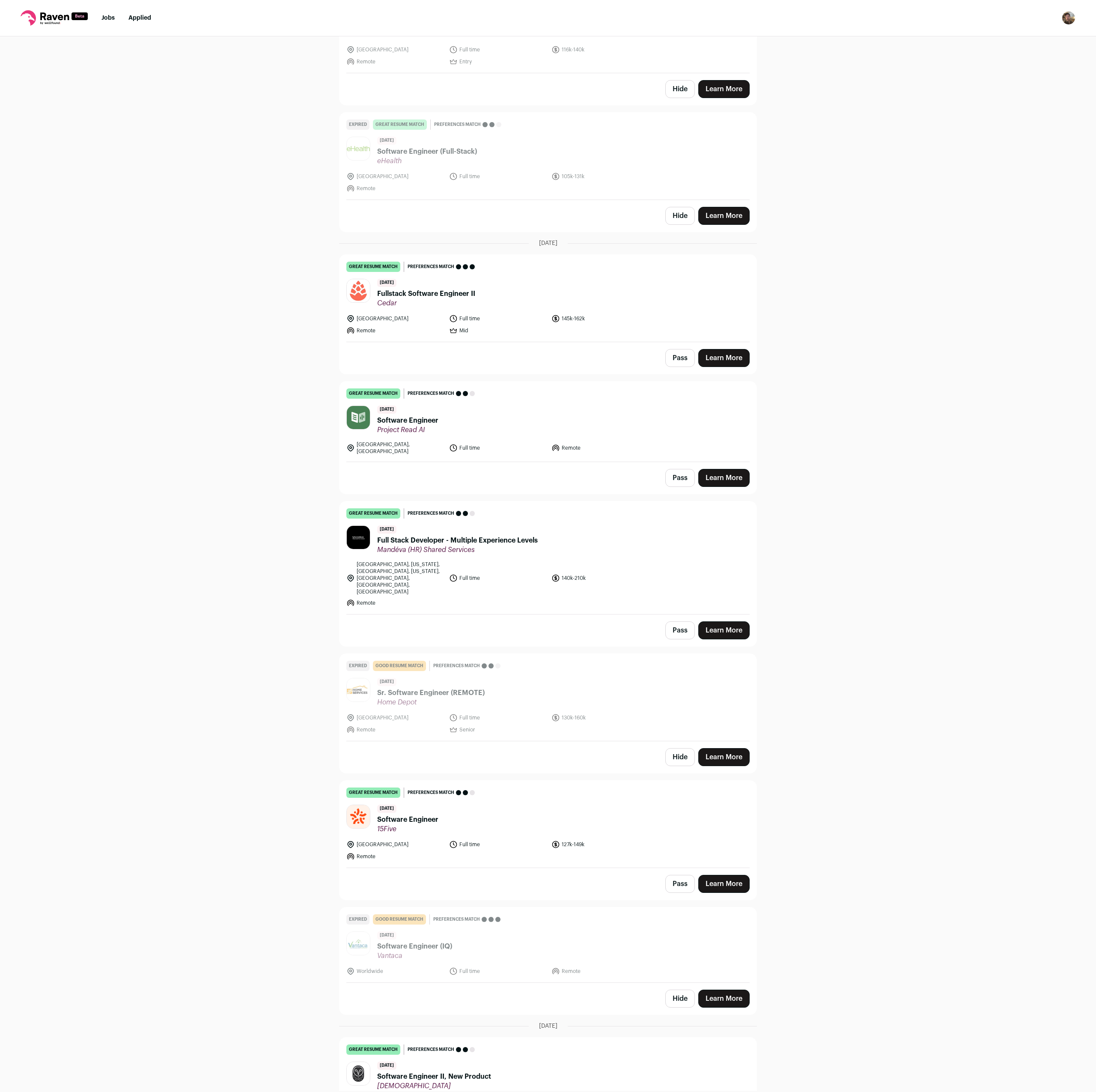
scroll to position [647, 0]
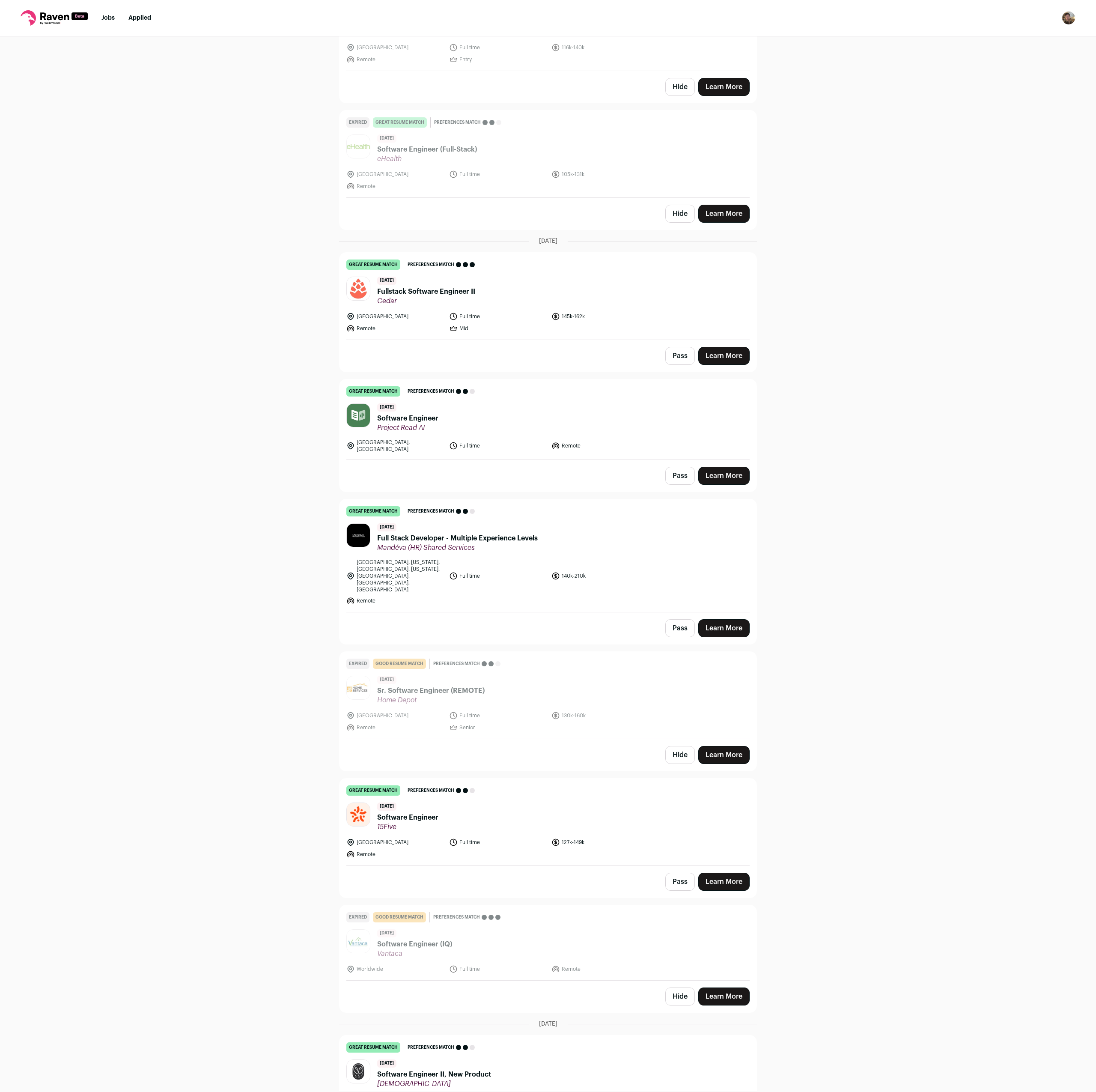
click at [354, 526] on img at bounding box center [358, 535] width 23 height 23
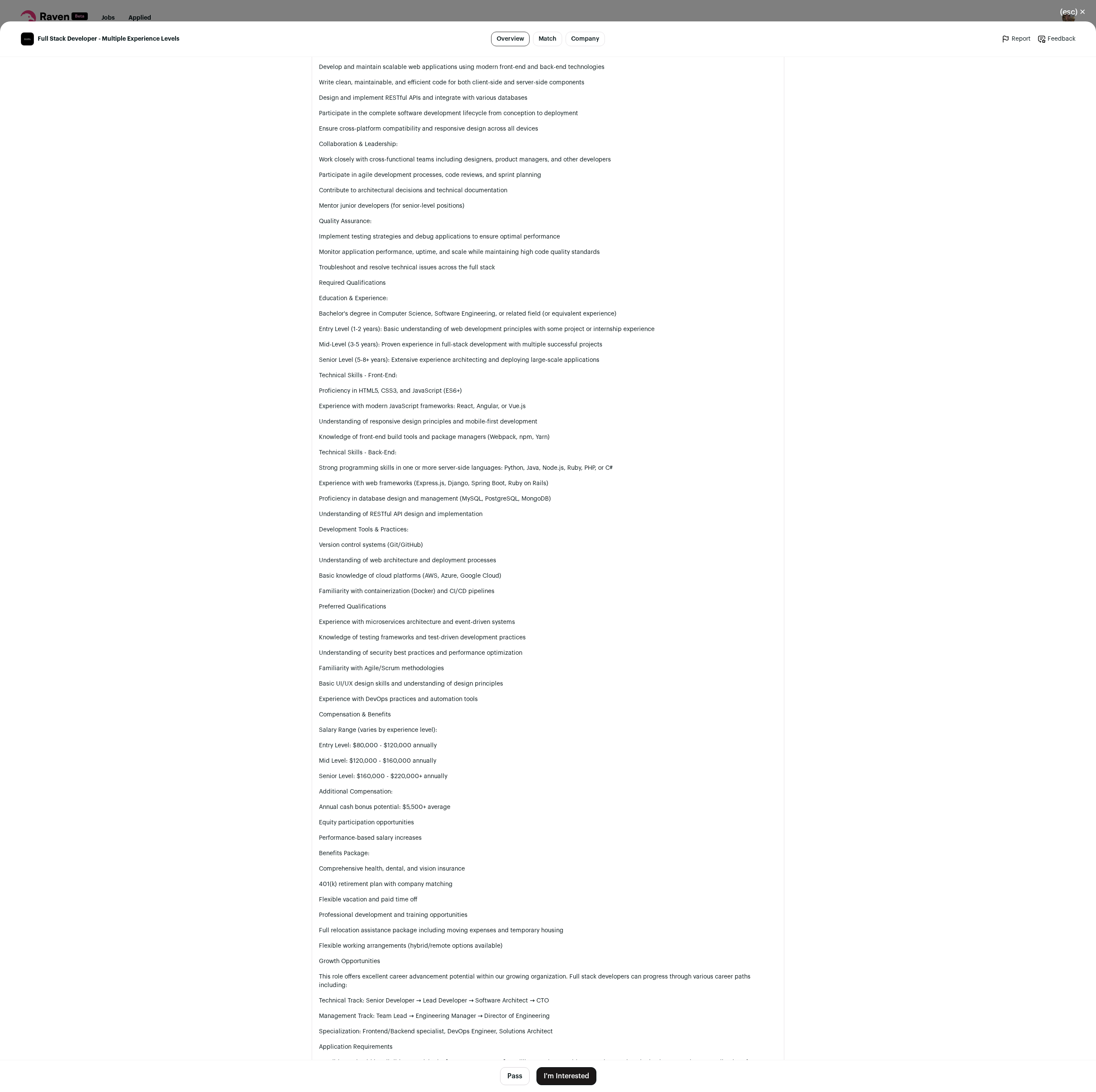
scroll to position [922, 0]
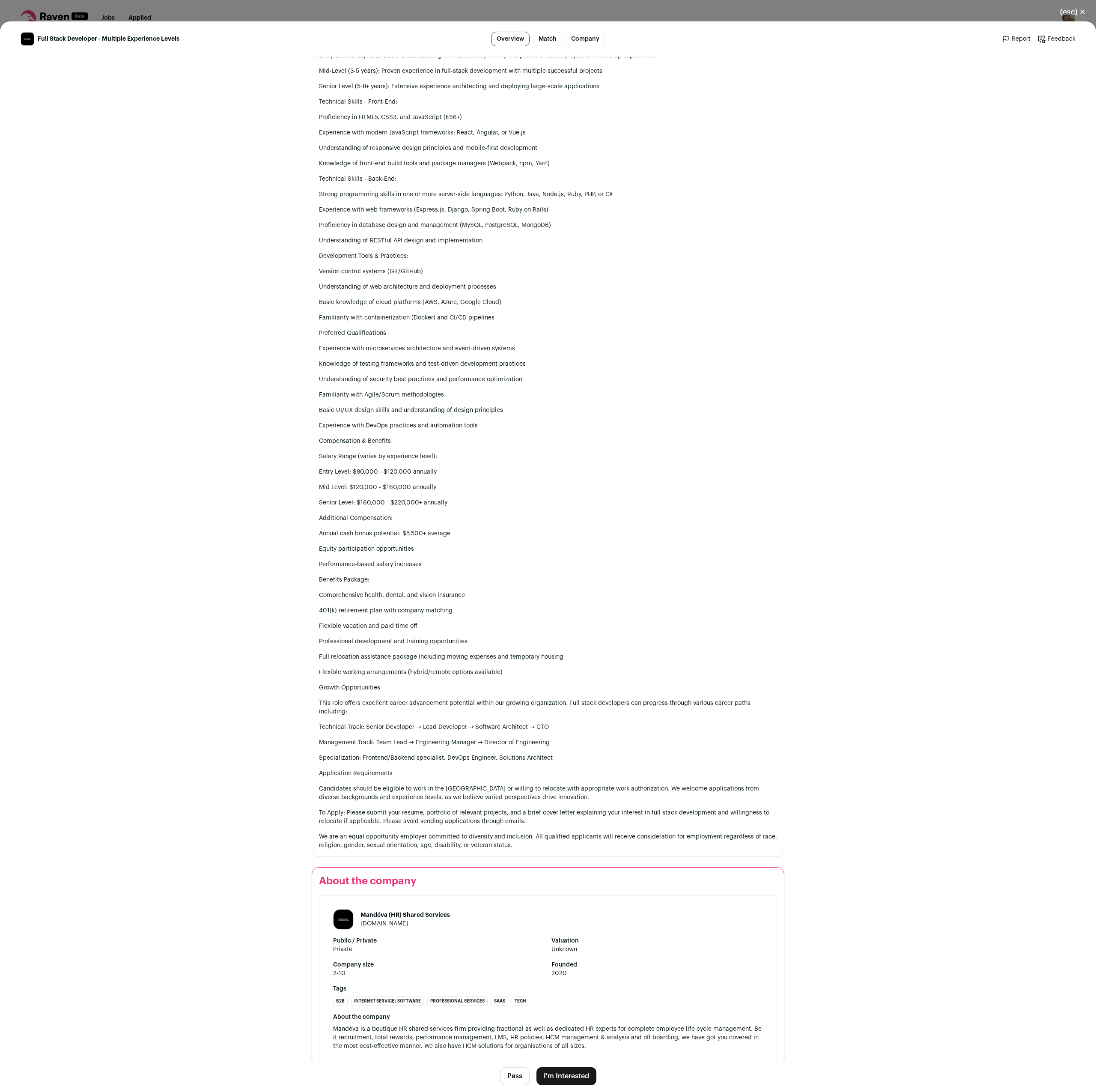
click at [556, 1076] on button "I'm Interested" at bounding box center [566, 1076] width 60 height 18
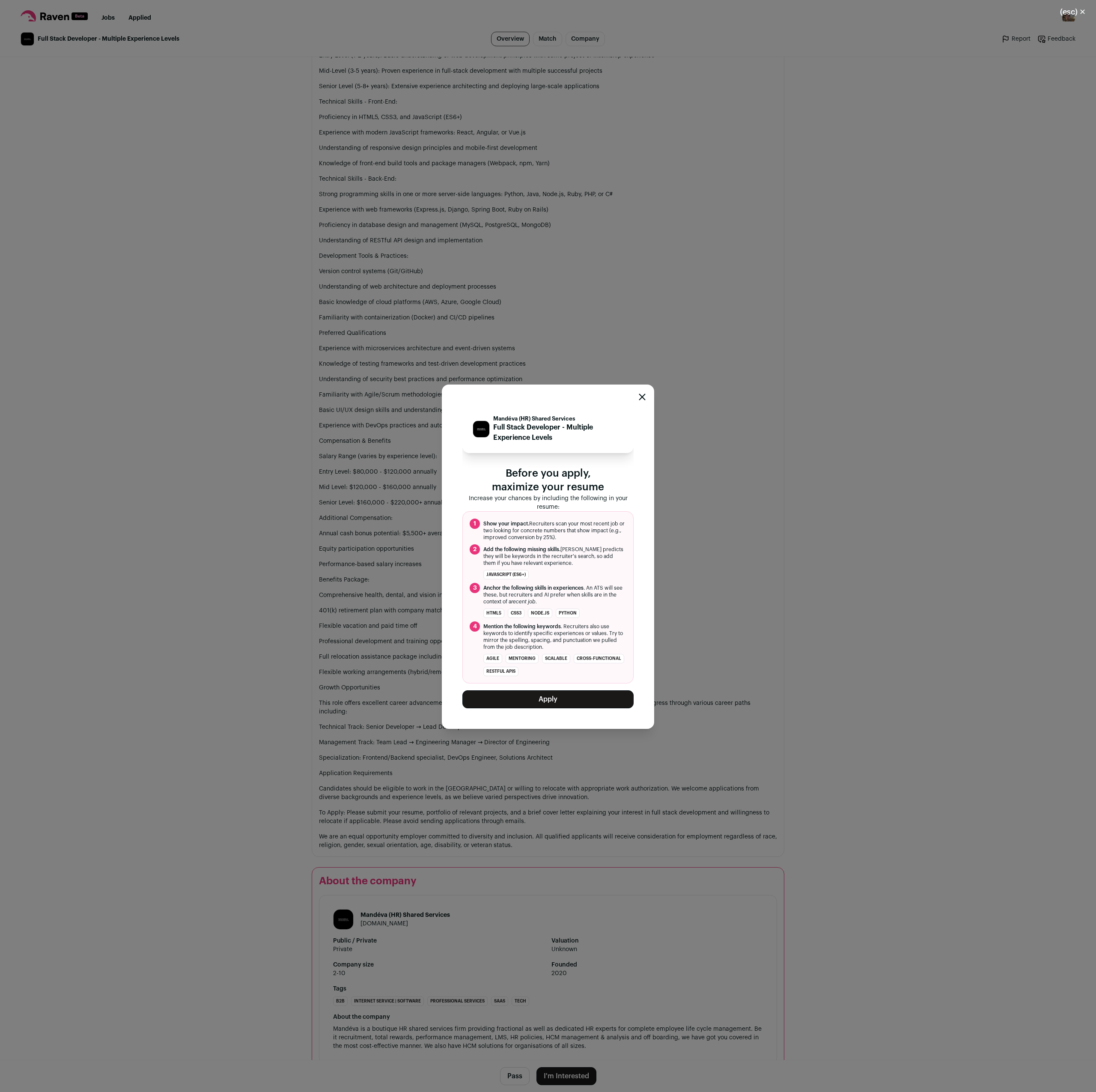
click at [570, 704] on button "Apply" at bounding box center [548, 699] width 171 height 18
